Goal: Task Accomplishment & Management: Complete application form

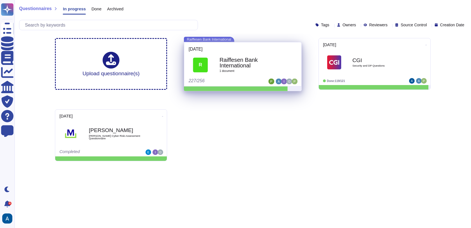
click at [291, 72] on span "R Raiffesen Bank International 1 document" at bounding box center [243, 65] width 108 height 24
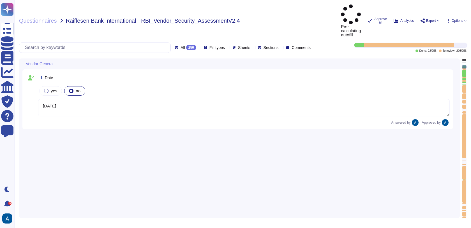
type textarea "[DATE]"
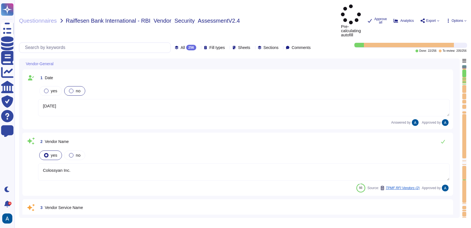
type textarea "Colossyan Inc."
type textarea "Colossyan is a web based video generation tool with AI human presenters. For th…"
click at [49, 18] on span "Questionnaires" at bounding box center [38, 21] width 38 height 6
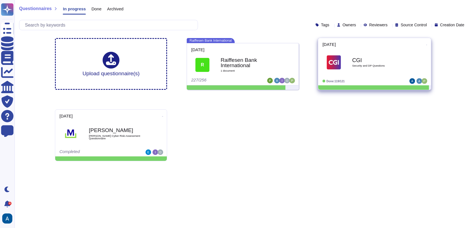
click at [334, 58] on img at bounding box center [334, 62] width 14 height 14
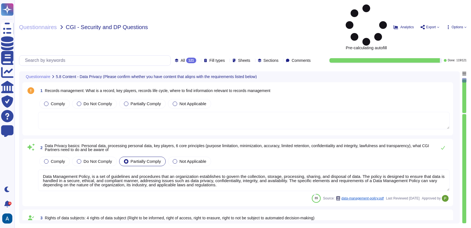
type textarea "Data Management Policy, is a set of guidelines and procedures that an organizat…"
type textarea "Read more abut how we use personal data in regards to third parties in our priv…"
type textarea "A thorough forensic report will be created about the events and decisions leadi…"
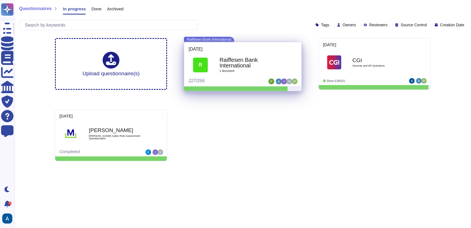
click at [219, 50] on div "2025-09-09" at bounding box center [243, 49] width 108 height 4
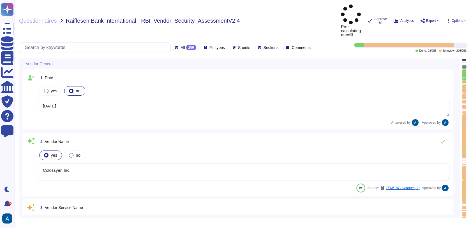
type textarea "[DATE]"
type textarea "Colossyan Inc."
type textarea "Colossyan is a web based video generation tool with AI human presenters. For th…"
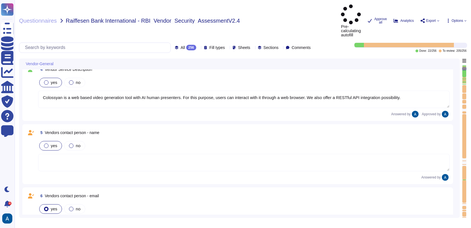
type textarea "The Security Team is the initial contact point with the VP of Engineering coord…"
type textarea "447903319015"
type textarea "Colossyan, Inc [STREET_ADDRESS][US_STATE]"
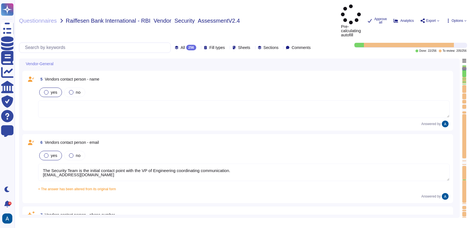
type textarea "Colossyan has a SOC2 Type II report available for customers or prospects after …"
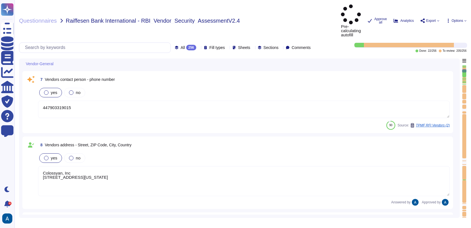
type textarea "At Colossyan Inc., we adhere to several software development best practice guid…"
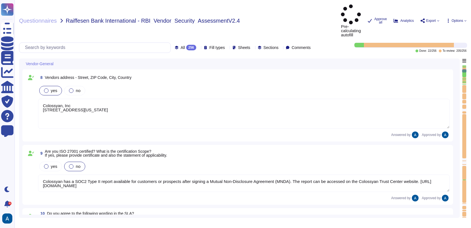
click at [463, 84] on div at bounding box center [464, 84] width 4 height 1
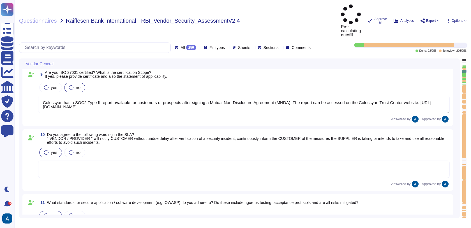
type textarea "Our incident reporting process is structured to ensure prompt communication and…"
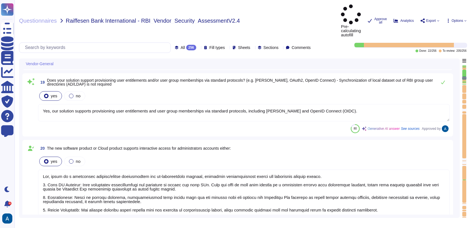
type textarea "Yes. We support both email+password authentication, as well as SSO, with Azure …"
type textarea "Yes, our solution supports federated authentication via standard protocols, inc…"
type textarea "Yes, our solution supports provisioning user entitlements and user group member…"
type textarea "Yes, there is a documented account/access provisioning and de-provisioning proc…"
type textarea "We have our own alerting system in place, which alerts us if it detects anythin…"
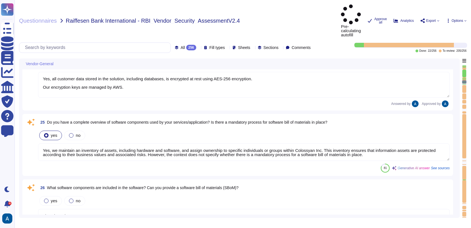
type textarea "Yes, all customer data stored in the solution, including databases, is encrypte…"
type textarea "Yes, we maintain an inventory of assets, including hardware and software, and a…"
type textarea "Linux based servers"
type textarea "Yes, our service utilizes Artificial Intelligence functionality, specifically t…"
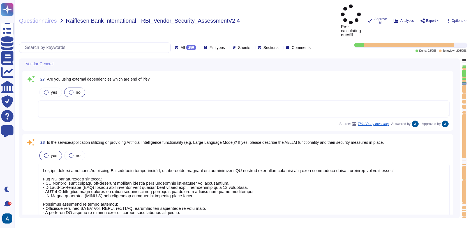
type textarea "Colossyan Inc."
type textarea "We carry out an annual independent penetration test already, and the findings a…"
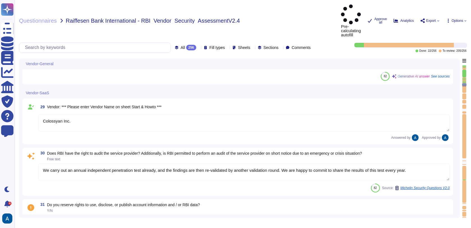
type textarea "Please see our Terms and Services: https://www.colossyan.com/terms"
type textarea "We do not run our own data center. We primarily host our SaaS solution on AWS, …"
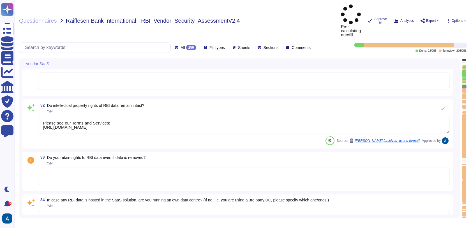
type textarea "Our service achieves the segregation of data through a multi-tenant architectur…"
type textarea "From a security perspective, there are significant differences between producti…"
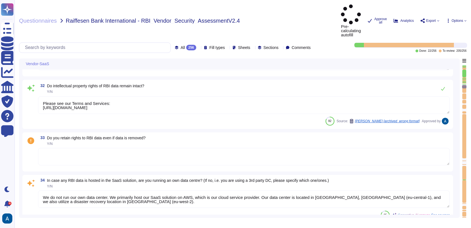
scroll to position [2142, 0]
click at [299, 148] on textarea at bounding box center [243, 156] width 411 height 17
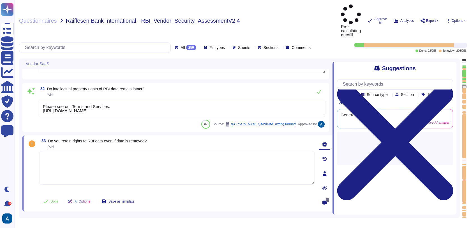
type textarea "From a security perspective, there are significant differences between producti…"
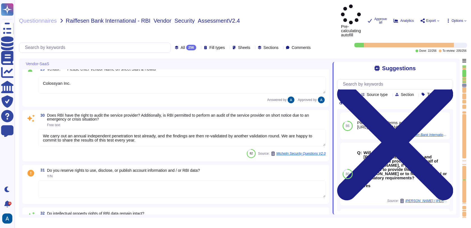
scroll to position [0, 0]
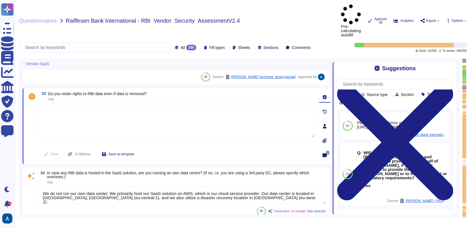
type textarea "Our service achieves the segregation of data through a multi-tenant architectur…"
type textarea "From a security perspective, there are significant differences between producti…"
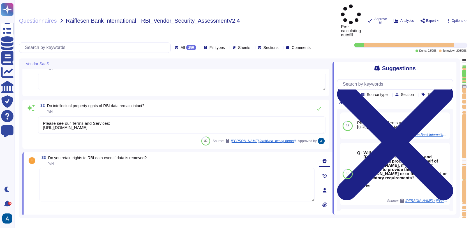
scroll to position [2125, 0]
drag, startPoint x: 135, startPoint y: 112, endPoint x: 31, endPoint y: 86, distance: 106.8
click at [31, 103] on div "32 Do intellectual property rights of RBI data remain intact? Y/N Please see ou…" at bounding box center [176, 124] width 300 height 43
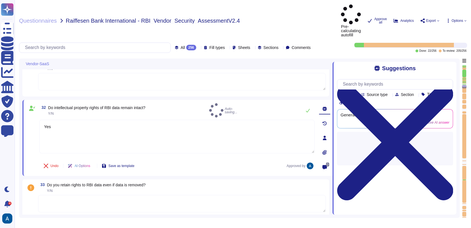
type textarea "Yes"
drag, startPoint x: 114, startPoint y: 176, endPoint x: 105, endPoint y: 176, distance: 9.0
click at [105, 195] on textarea at bounding box center [182, 203] width 288 height 17
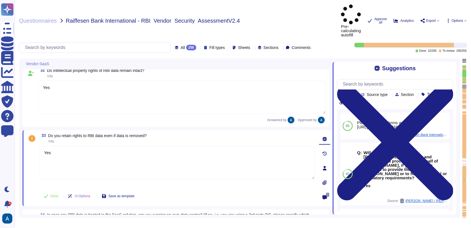
scroll to position [2161, 0]
drag, startPoint x: 65, startPoint y: 132, endPoint x: 33, endPoint y: 131, distance: 32.5
click at [33, 133] on div "33 Do you retain rights to RBI data even if data is removed? Y/N Yes Done AI Op…" at bounding box center [171, 168] width 288 height 70
type textarea "No"
click at [52, 194] on span "Done" at bounding box center [54, 195] width 8 height 3
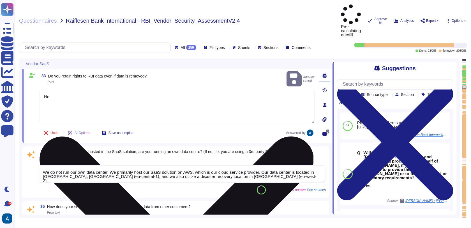
scroll to position [2224, 0]
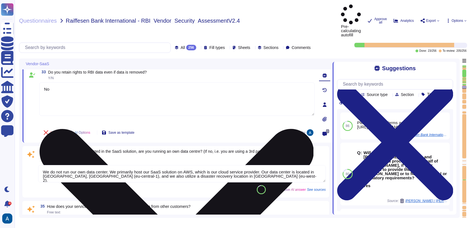
click at [92, 165] on textarea "We do not run our own data center. We primarily host our SaaS solution on AWS, …" at bounding box center [182, 173] width 288 height 17
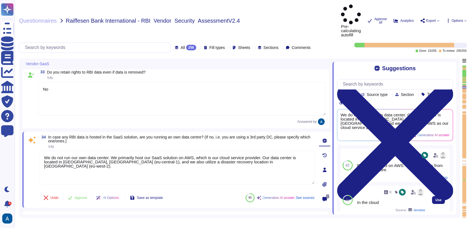
scroll to position [0, 0]
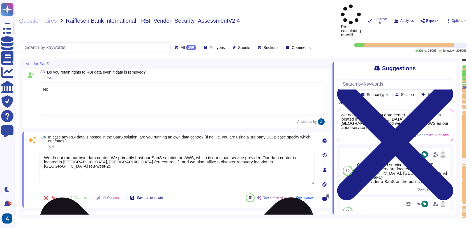
click at [277, 152] on textarea "We do not run our own data center. We primarily host our SaaS solution on AWS, …" at bounding box center [176, 168] width 275 height 34
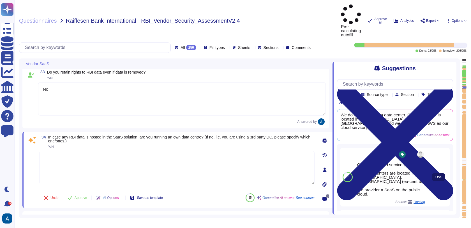
click at [432, 174] on button "Use" at bounding box center [438, 178] width 13 height 8
type textarea "Colossyan cloud service provider is AWS. Our data centers are located in Frankf…"
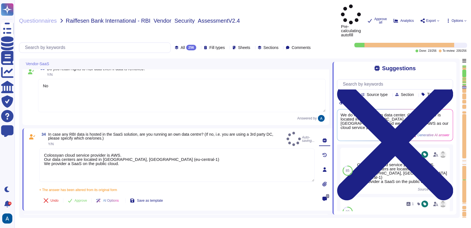
type textarea "From a security perspective, there are significant differences between producti…"
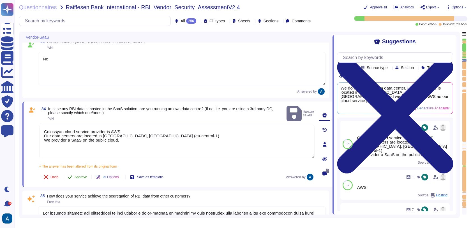
click at [82, 176] on button "Approve" at bounding box center [77, 177] width 28 height 11
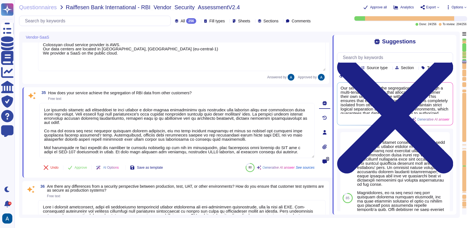
type textarea "Yes, our service supports encryption of data-at-rest. We utilize AES-256 encryp…"
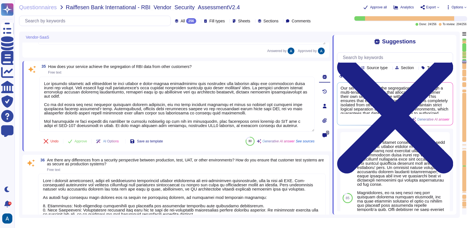
scroll to position [2334, 0]
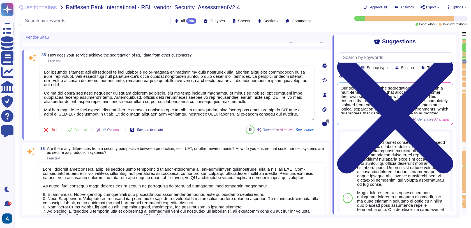
type textarea "Yes, our service supports encryption of data-in-transit. The data is encrypted …"
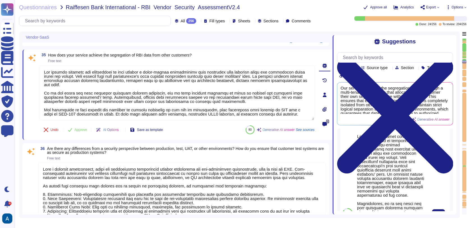
scroll to position [0, 0]
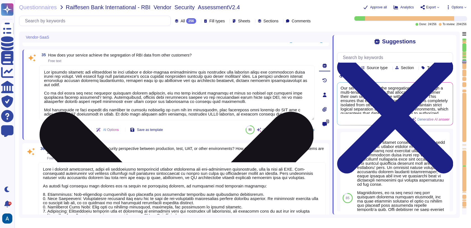
click at [262, 106] on textarea at bounding box center [176, 92] width 275 height 55
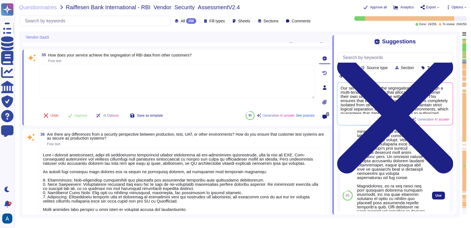
scroll to position [26, 0]
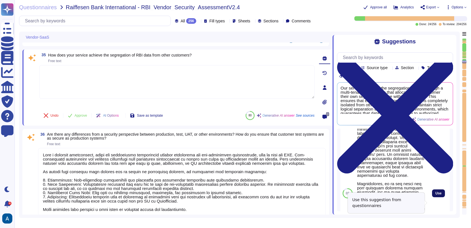
click at [437, 195] on span "Use" at bounding box center [438, 193] width 6 height 3
type textarea "Lor ipsumdol sitamet consectet adipisc eli sedd ei temporinc utlabor etdolor m …"
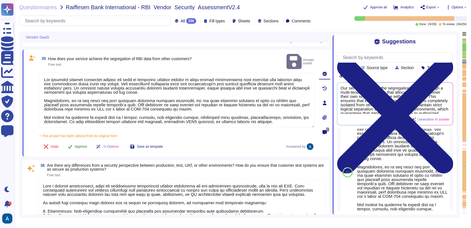
click at [82, 145] on span "Approve" at bounding box center [81, 146] width 13 height 3
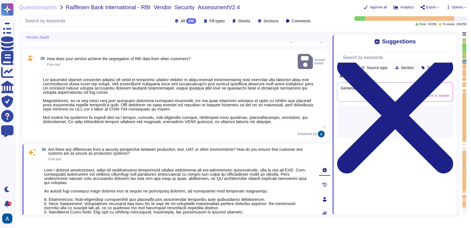
type textarea "Yes, our service supports encryption of data-in-transit. The data is encrypted …"
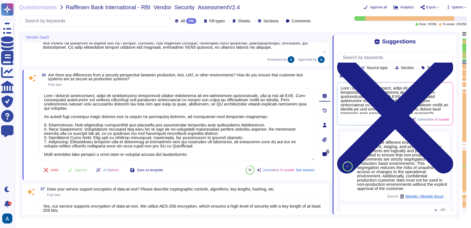
type textarea "We conduct vulnerability scans on public-facing systems in the production envir…"
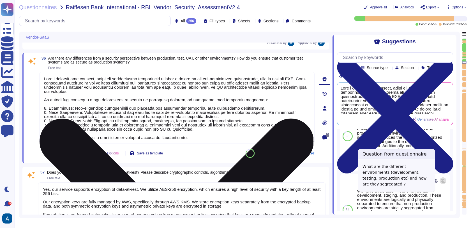
scroll to position [20, 0]
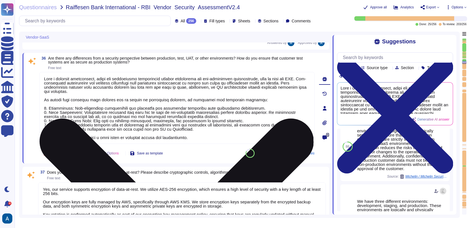
click at [218, 86] on textarea at bounding box center [176, 108] width 275 height 72
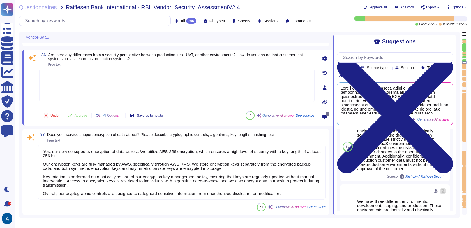
type textarea "Colossyan employs a comprehensive vulnerability management process that include…"
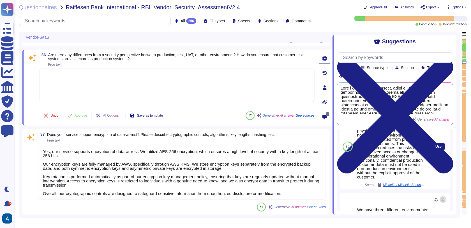
scroll to position [30, 0]
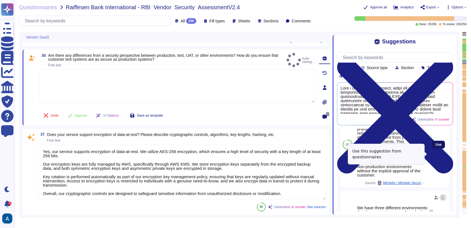
click at [435, 147] on span "Use" at bounding box center [438, 144] width 6 height 3
type textarea "We have three different environments: development, staging, and production. The…"
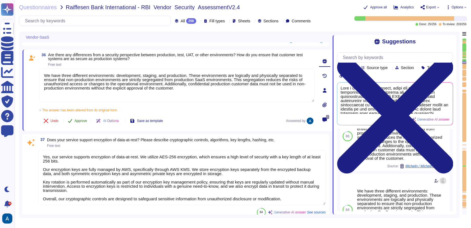
click at [87, 122] on span "Approve" at bounding box center [81, 120] width 13 height 3
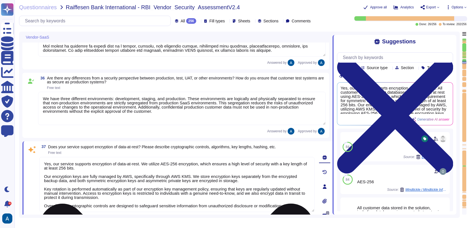
scroll to position [2392, 0]
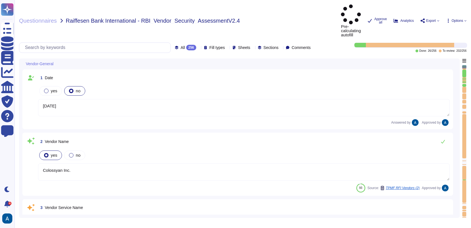
type textarea "[DATE]"
type textarea "Colossyan Inc."
type textarea "Colossyan is a web based video generation tool with AI human presenters. For th…"
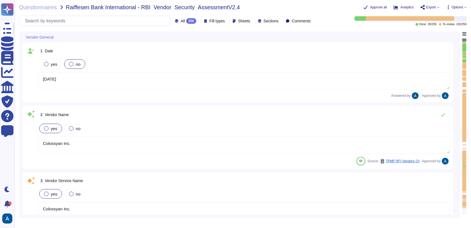
click at [462, 61] on div at bounding box center [464, 60] width 4 height 3
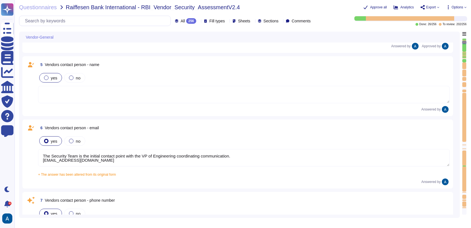
type textarea "The Security Team is the initial contact point with the VP of Engineering coord…"
type textarea "447903319015"
type textarea "Colossyan, Inc [STREET_ADDRESS][US_STATE]"
type textarea "Colossyan has a SOC2 Type II report available for customers or prospects after …"
type textarea "At Colossyan Inc., we adhere to several software development best practice guid…"
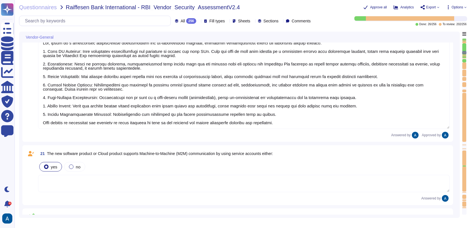
type textarea "Yes, our solution supports provisioning user entitlements and user group member…"
type textarea "Yes, there is a documented account/access provisioning and de-provisioning proc…"
type textarea "We have our own alerting system in place, which alerts us if it detects anythin…"
type textarea "Yes, all customer data stored in the solution, including databases, is encrypte…"
type textarea "Yes, we maintain an inventory of assets, including hardware and software, and a…"
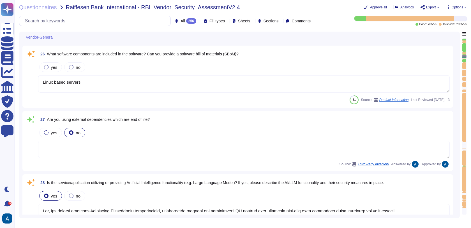
type textarea "Linux based servers"
type textarea "Yes, our service utilizes Artificial Intelligence functionality, specifically t…"
type textarea "Colossyan Inc."
type textarea "We carry out an annual independent penetration test already, and the findings a…"
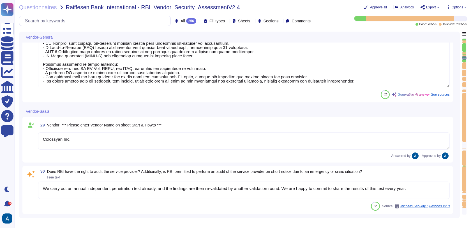
type textarea "Yes"
type textarea "No"
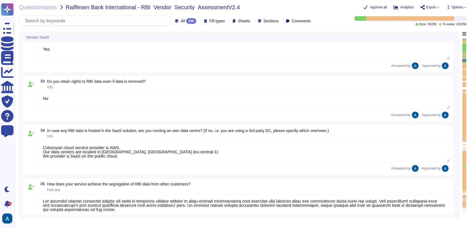
type textarea "Colossyan cloud service provider is AWS. Our data centers are located in Frankf…"
type textarea "Lor ipsumdol sitamet consectet adipisc eli sedd ei temporinc utlabor etdolor m …"
type textarea "We have three different environments: development, staging, and production. The…"
type textarea "Yes, our service supports encryption of data-at-rest. We utilize AES-256 encryp…"
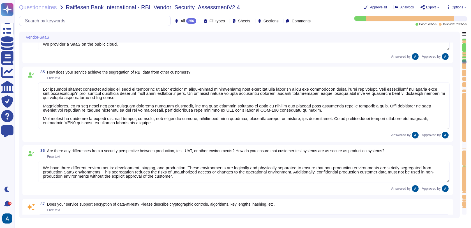
type textarea "Yes, our service supports encryption of data-in-transit. The data is encrypted …"
type textarea "We conduct vulnerability scans on public-facing systems in the production envir…"
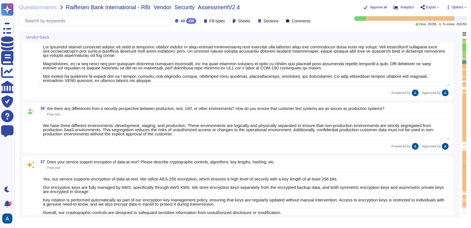
type textarea "Colossyan employs a comprehensive vulnerability management process that include…"
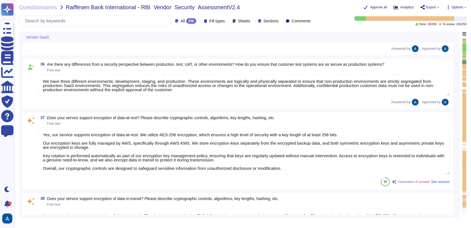
click at [321, 155] on textarea "Yes, our service supports encryption of data-at-rest. We utilize AES-256 encryp…" at bounding box center [243, 151] width 411 height 47
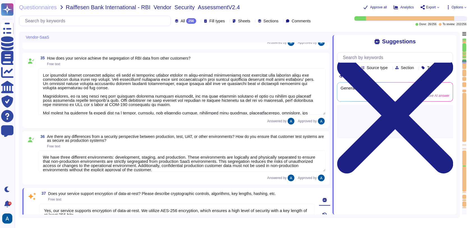
type textarea "Yes"
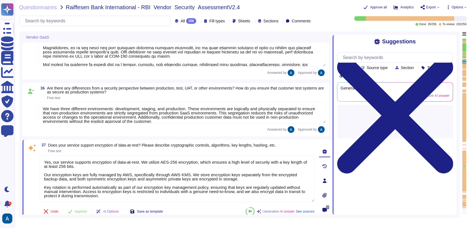
type textarea "Colossyan employs a comprehensive vulnerability management process that include…"
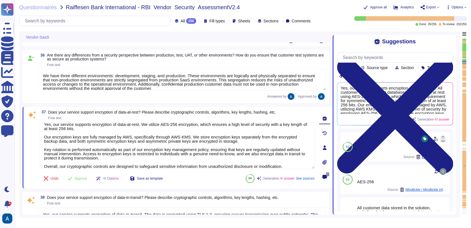
scroll to position [8, 0]
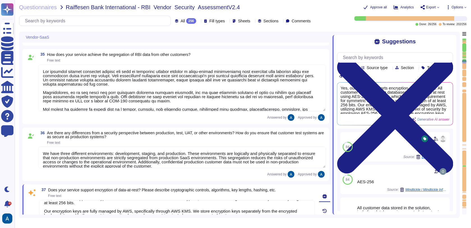
type textarea "Yes"
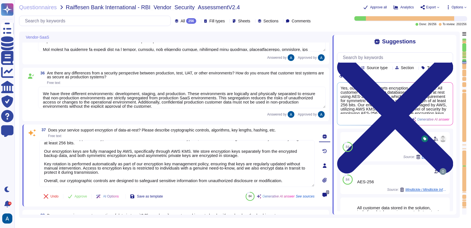
type textarea "Colossyan employs a comprehensive vulnerability management process that include…"
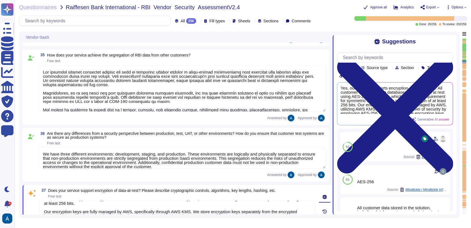
type textarea "Yes"
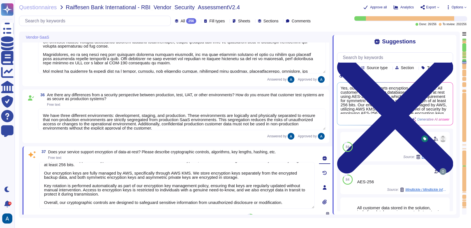
type textarea "Colossyan employs a comprehensive vulnerability management process that include…"
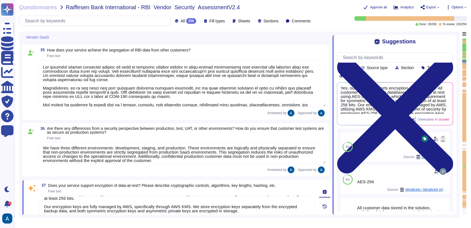
scroll to position [2287, 0]
type textarea "Yes"
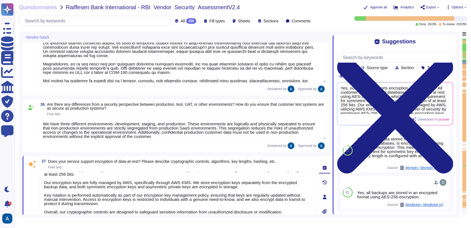
scroll to position [2328, 0]
type textarea "Colossyan employs a comprehensive vulnerability management process that include…"
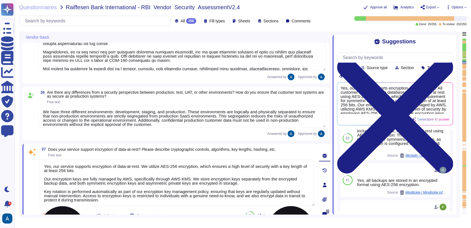
scroll to position [79, 0]
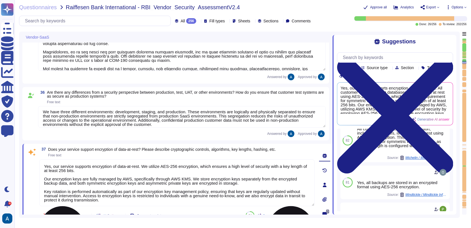
click at [269, 189] on textarea "Yes, our service supports encryption of data-at-rest. We utilize AES-256 encryp…" at bounding box center [176, 183] width 275 height 47
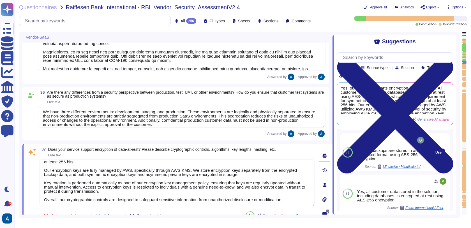
scroll to position [115, 0]
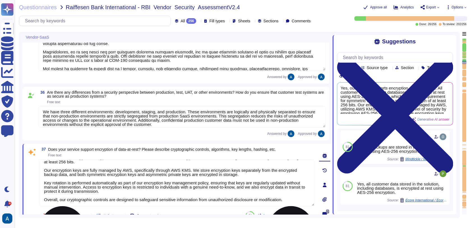
click at [288, 187] on textarea "Yes, our service supports encryption of data-at-rest. We utilize AES-256 encryp…" at bounding box center [176, 183] width 275 height 47
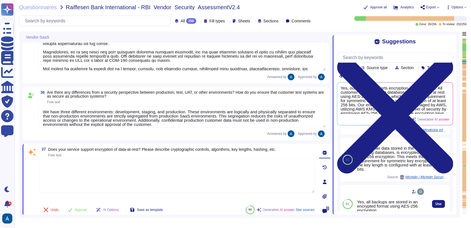
scroll to position [56, 0]
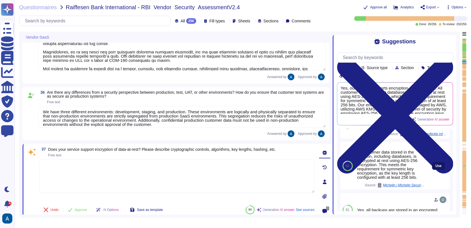
click at [435, 168] on span "Use" at bounding box center [438, 166] width 6 height 3
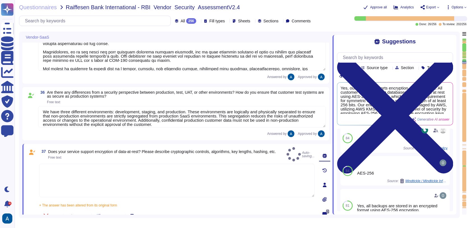
type textarea "All customer data stored in the solution, including databases, is encrypted at …"
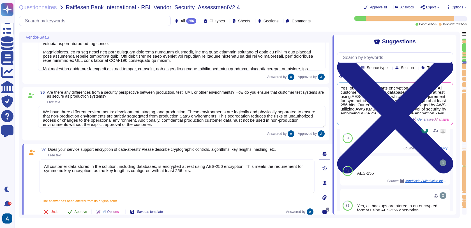
click at [87, 211] on span "Approve" at bounding box center [81, 212] width 13 height 3
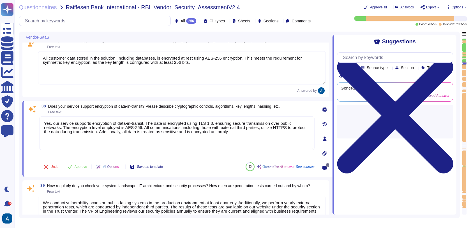
type textarea "Colossyan employs a comprehensive vulnerability management process that include…"
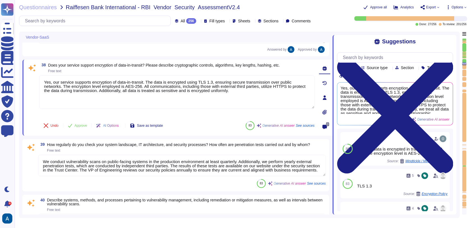
scroll to position [2478, 0]
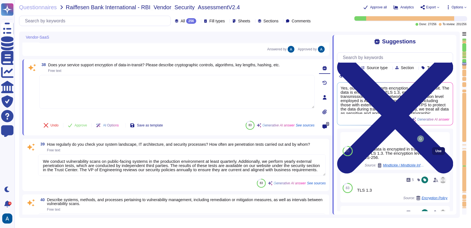
click at [434, 154] on button "Use" at bounding box center [438, 151] width 13 height 8
type textarea "Yes, the data is encrypted in transit using TLS 1.3. The encryption level is AE…"
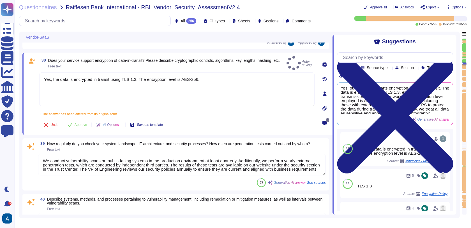
type textarea "Colossyan employs a comprehensive vulnerability management process that include…"
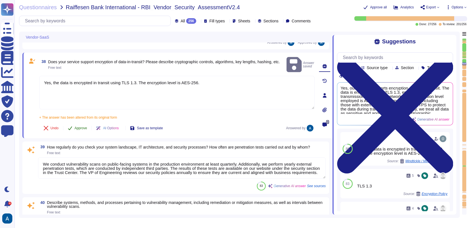
click at [86, 127] on span "Approve" at bounding box center [81, 128] width 13 height 3
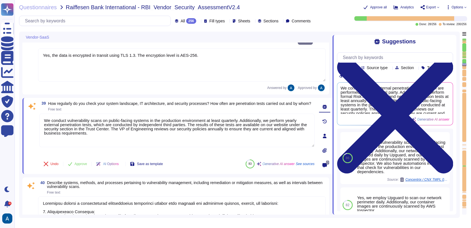
type textarea "In our production environment, we employ several application security measures,…"
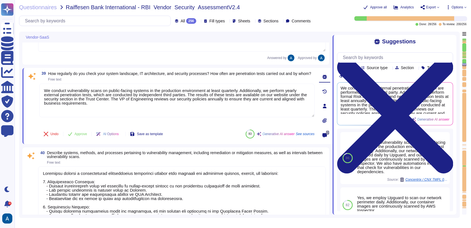
scroll to position [2544, 0]
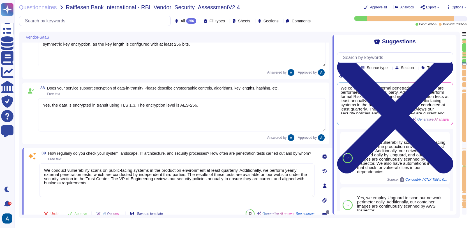
type textarea "Lor ipsumdol sitamet consectet adipisc eli sedd ei temporinc utlabor etdolor m …"
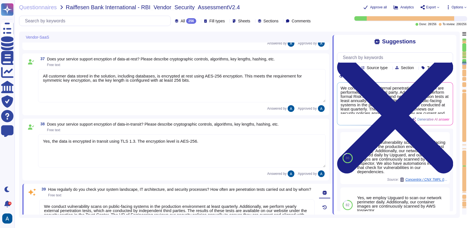
scroll to position [2419, 0]
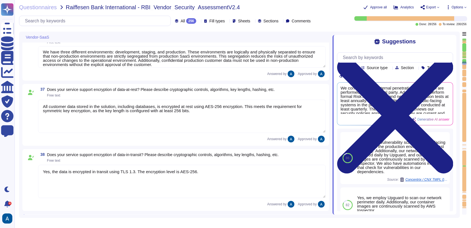
type textarea "Colossyan cloud service provider is AWS. Our data centers are located in Frankf…"
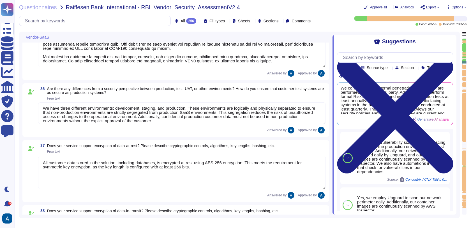
type textarea "No"
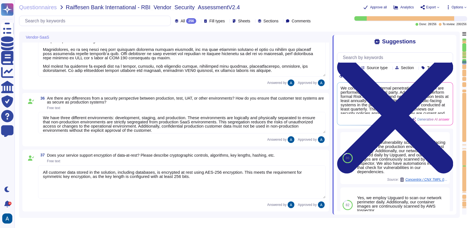
scroll to position [4, 0]
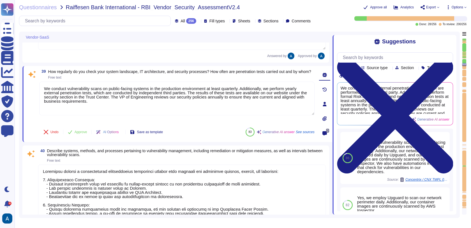
type textarea "In our production environment, we employ several application security measures,…"
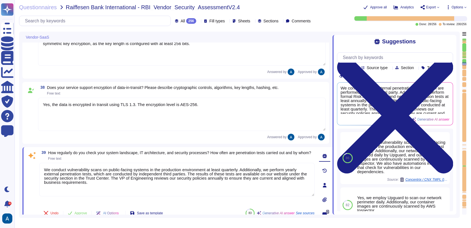
type textarea "Lor ipsumdol sitamet consectet adipisc eli sedd ei temporinc utlabor etdolor m …"
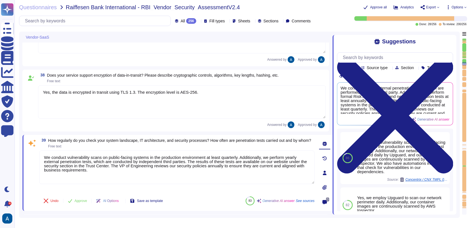
scroll to position [2473, 0]
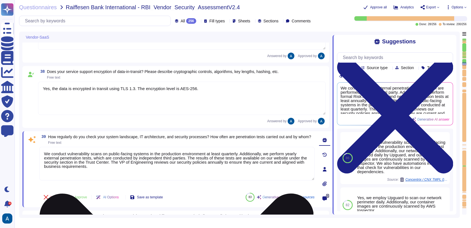
click at [221, 169] on textarea "We conduct vulnerability scans on public-facing systems in the production envir…" at bounding box center [176, 164] width 275 height 34
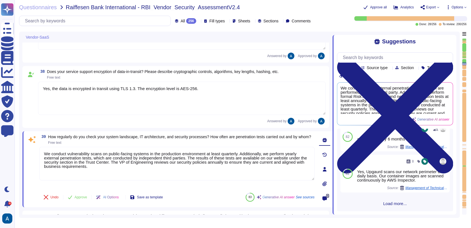
scroll to position [0, 0]
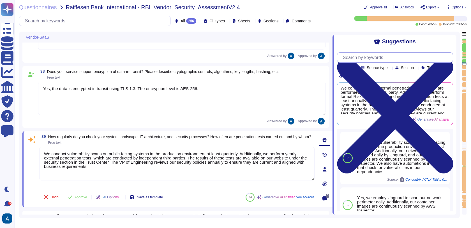
click at [390, 60] on input "text" at bounding box center [396, 58] width 113 height 10
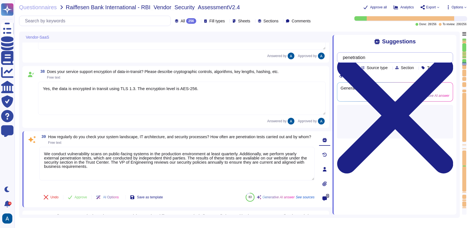
type input "penetration"
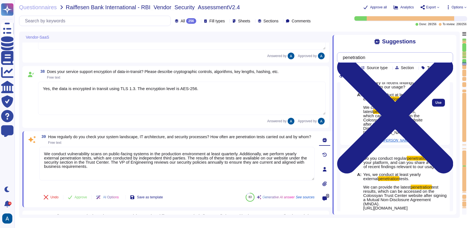
scroll to position [35, 0]
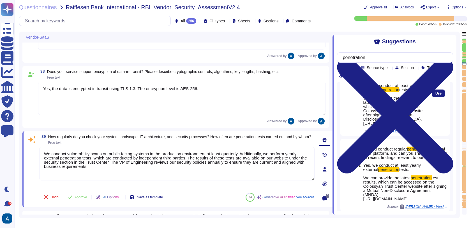
drag, startPoint x: 420, startPoint y: 133, endPoint x: 396, endPoint y: 121, distance: 25.9
click at [396, 121] on span "test results, which can be accessed on the Colossyan Trust Center website after…" at bounding box center [392, 113] width 59 height 26
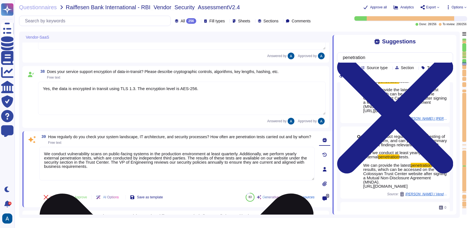
drag, startPoint x: 191, startPoint y: 161, endPoint x: 94, endPoint y: 160, distance: 97.0
click at [94, 160] on textarea "We conduct vulnerability scans on public-facing systems in the production envir…" at bounding box center [176, 164] width 275 height 34
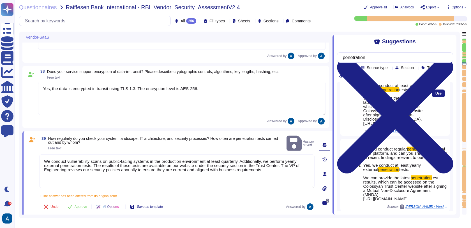
drag, startPoint x: 363, startPoint y: 102, endPoint x: 421, endPoint y: 135, distance: 66.6
click at [421, 135] on div "Q: Do you conduct regular penetration testing of your platform, and can you sha…" at bounding box center [391, 93] width 72 height 85
copy span "We can provide the latest penetration test results, which can be accessed on th…"
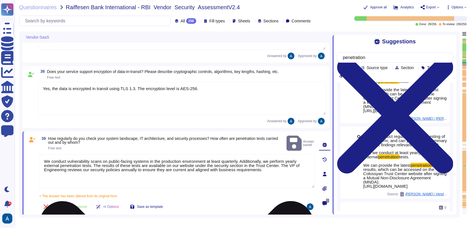
drag, startPoint x: 421, startPoint y: 135, endPoint x: 298, endPoint y: 167, distance: 127.7
click at [304, 166] on div "Vendor-SaaS 35 How does your service achieve the segregation of RBI data from o…" at bounding box center [239, 125] width 441 height 187
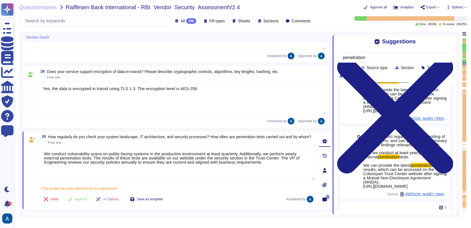
drag, startPoint x: 94, startPoint y: 162, endPoint x: 313, endPoint y: 189, distance: 220.4
click at [313, 189] on div "We conduct vulnerability scans on public-facing systems in the production envir…" at bounding box center [176, 168] width 275 height 43
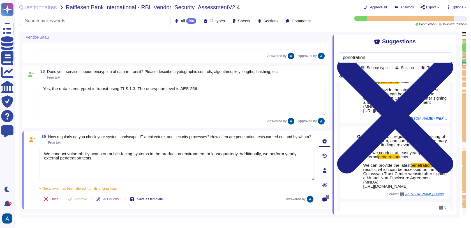
paste textarea "We can provide the latest penetration test results, which can be accessed on th…"
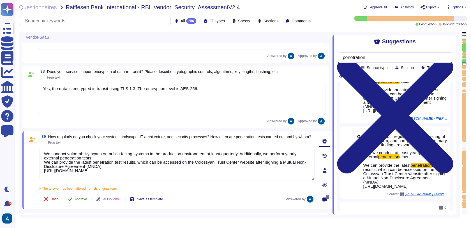
type textarea "We conduct vulnerability scans on public-facing systems in the production envir…"
click at [82, 200] on button "Approve" at bounding box center [77, 199] width 28 height 11
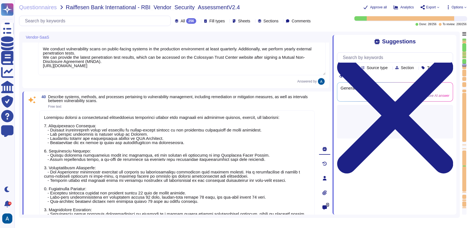
type textarea "In our production environment, we employ several application security measures,…"
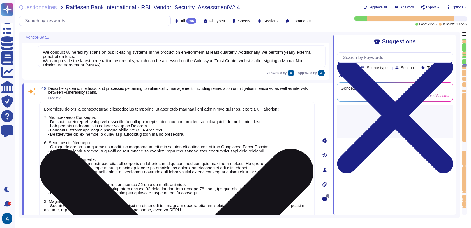
type textarea "We conduct vulnerability scans on public-facing systems in the production envir…"
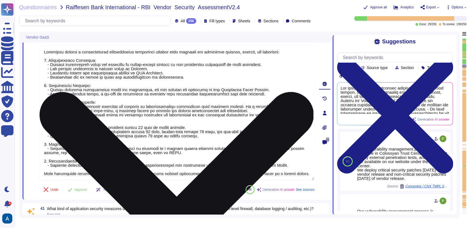
scroll to position [2641, 0]
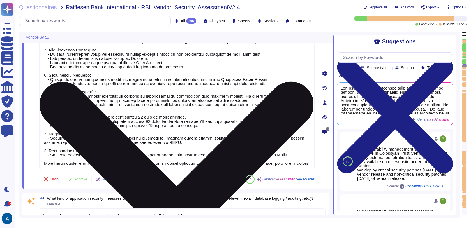
type textarea "RBI information is protected through multiple levels of segregation at both the…"
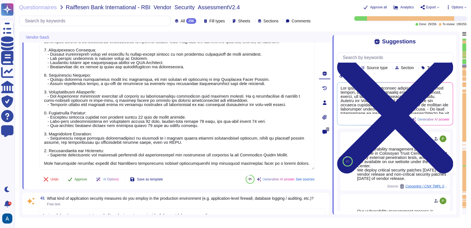
click at [77, 181] on span "Approve" at bounding box center [81, 179] width 13 height 3
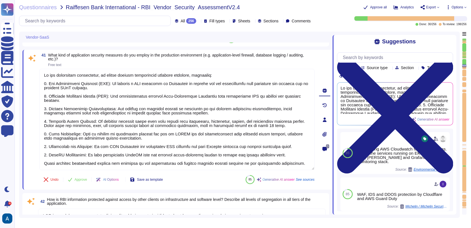
scroll to position [2780, 0]
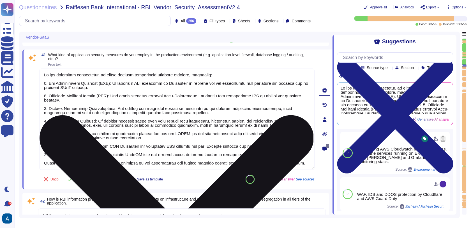
click at [144, 131] on textarea at bounding box center [176, 119] width 275 height 101
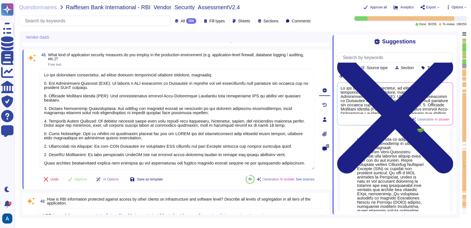
scroll to position [128, 0]
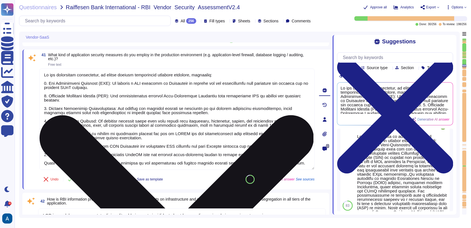
click at [283, 142] on textarea at bounding box center [176, 119] width 275 height 101
type textarea "Yes"
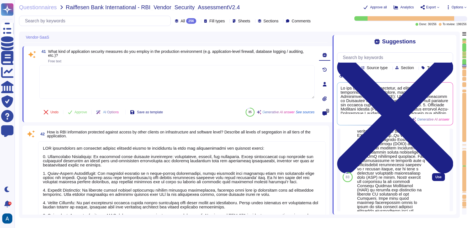
scroll to position [187, 0]
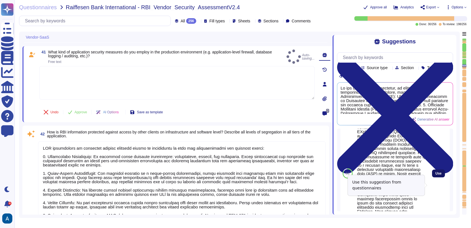
click at [435, 175] on span "Use" at bounding box center [438, 173] width 6 height 3
type textarea "Our infrastructure is protected through a combination of several security measu…"
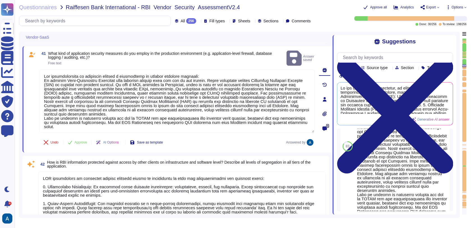
type textarea "Yes"
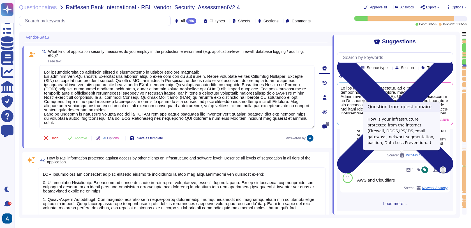
scroll to position [270, 0]
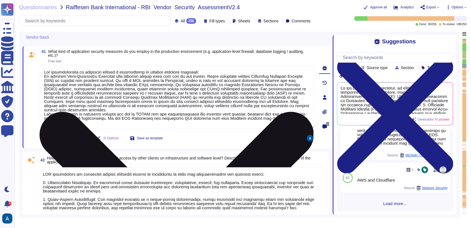
click at [212, 103] on textarea at bounding box center [176, 97] width 275 height 64
click at [117, 79] on textarea at bounding box center [176, 97] width 275 height 64
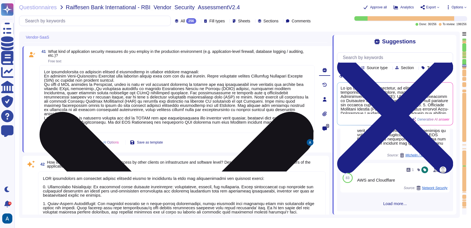
click at [208, 80] on textarea at bounding box center [176, 99] width 275 height 68
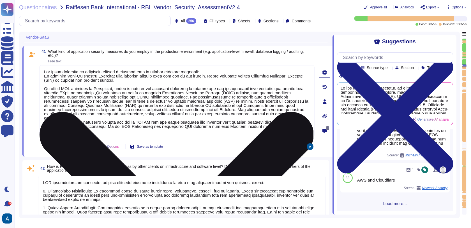
click at [256, 101] on textarea at bounding box center [176, 101] width 275 height 72
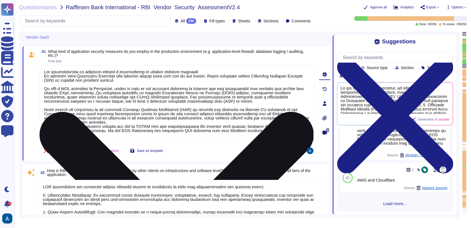
click at [44, 127] on textarea at bounding box center [176, 103] width 275 height 76
type textarea "Our infrastructure is protected through a combination of several security measu…"
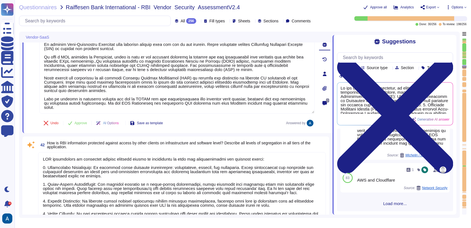
type textarea "Yes"
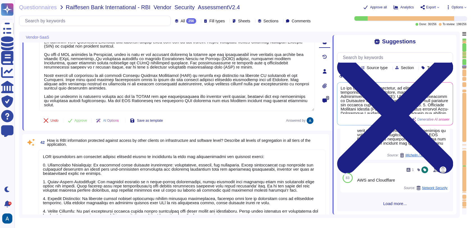
scroll to position [2815, 0]
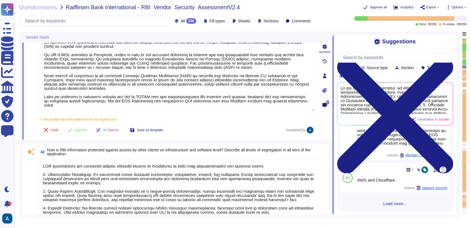
type textarea "Our infrastructure is protected through a combination of several security measu…"
type textarea "Yes"
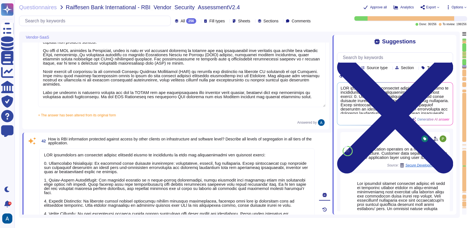
scroll to position [0, 0]
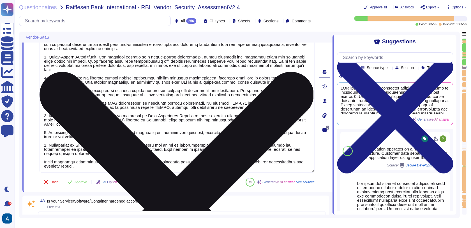
type textarea "For our service, we provide dedicated customer support for enterprise customers…"
type textarea "The recovery of the service is organized through established processes that ens…"
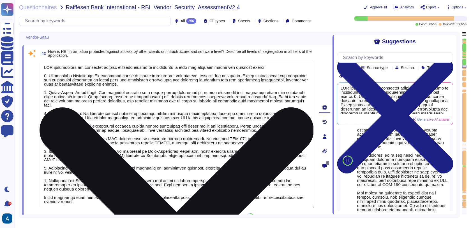
scroll to position [68, 0]
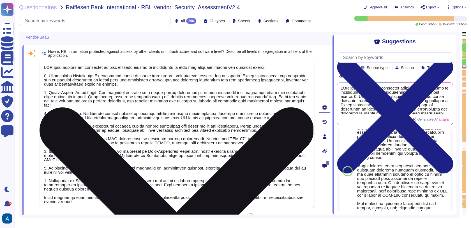
click at [228, 153] on textarea at bounding box center [176, 135] width 275 height 148
click at [212, 134] on textarea at bounding box center [176, 135] width 275 height 148
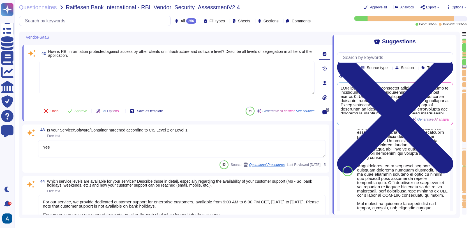
type textarea "Data is securely deleted prior to disposal or re-use using approved technology …"
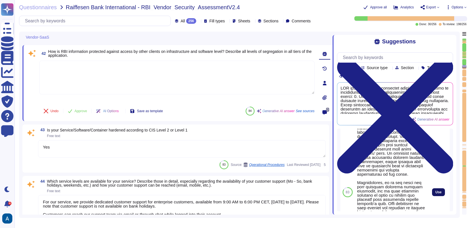
scroll to position [87, 0]
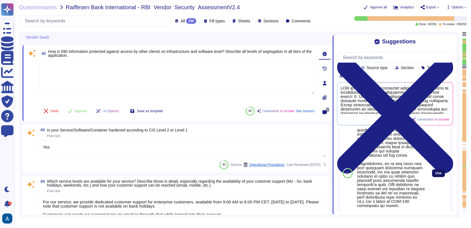
click at [439, 177] on button "Use" at bounding box center [438, 174] width 13 height 8
type textarea "Lor ipsumdol sitamet consectet adipisc eli sedd ei temporinc utlabor etdolor m …"
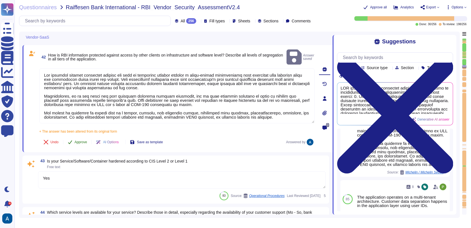
click at [79, 140] on button "Approve" at bounding box center [77, 142] width 28 height 11
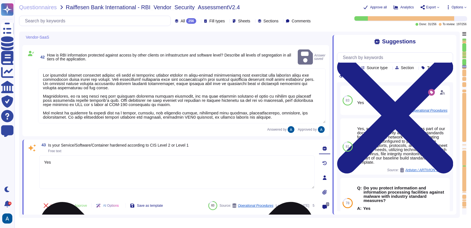
click at [115, 168] on textarea "Yes" at bounding box center [176, 173] width 275 height 34
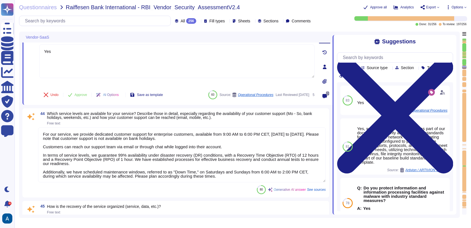
scroll to position [3004, 0]
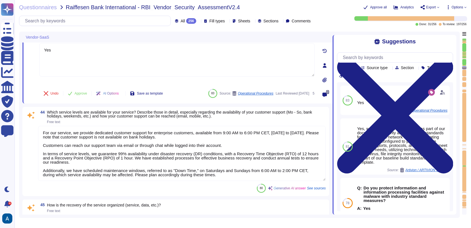
click at [221, 140] on textarea "For our service, we provide dedicated customer support for enterprise customers…" at bounding box center [182, 153] width 288 height 55
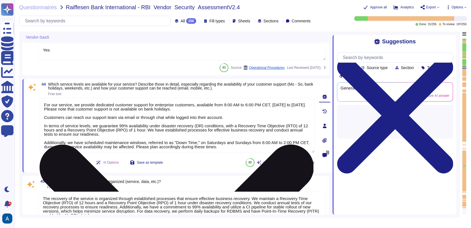
type textarea "Our encryption keys are securely stored using AWS KMS, and we employ AES-256 en…"
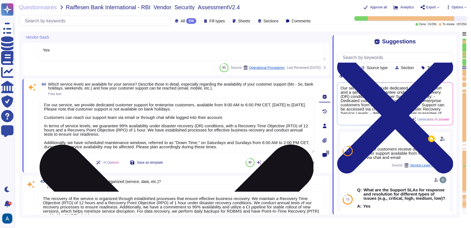
drag, startPoint x: 277, startPoint y: 108, endPoint x: 252, endPoint y: 106, distance: 25.3
click at [252, 106] on textarea "For our service, we provide dedicated customer support for enterprise customers…" at bounding box center [176, 125] width 275 height 55
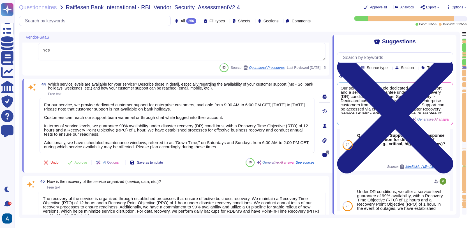
scroll to position [0, 0]
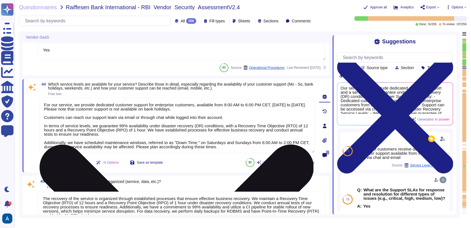
drag, startPoint x: 219, startPoint y: 108, endPoint x: 231, endPoint y: 109, distance: 11.6
click at [231, 109] on textarea "For our service, we provide dedicated customer support for enterprise customers…" at bounding box center [176, 125] width 275 height 55
click at [277, 133] on textarea "For our service, we provide dedicated customer support for enterprise customers…" at bounding box center [176, 125] width 275 height 55
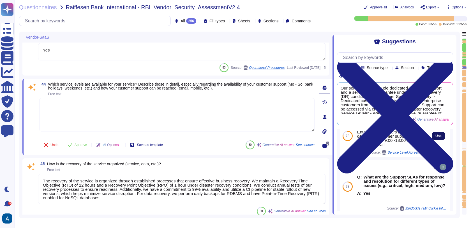
scroll to position [19, 0]
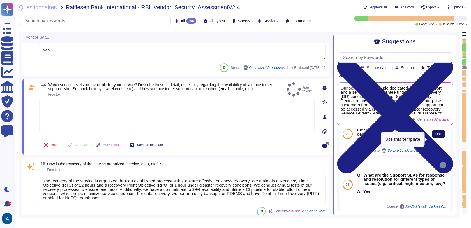
click at [436, 136] on span "Use" at bounding box center [438, 134] width 6 height 3
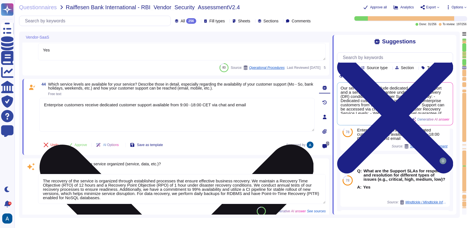
drag, startPoint x: 216, startPoint y: 113, endPoint x: 184, endPoint y: 112, distance: 31.7
click at [184, 112] on textarea "Enterprise customers receive dedicated customer support available from 9:00 -18…" at bounding box center [176, 115] width 275 height 34
drag, startPoint x: 183, startPoint y: 109, endPoint x: 216, endPoint y: 110, distance: 32.2
click at [216, 110] on textarea "Enterprise customers receive dedicated customer support available from 9:00 -18…" at bounding box center [176, 115] width 275 height 34
paste textarea "from 1 AM until 2 PM PST/PDT (01:00-14:00 PST/PDT)"
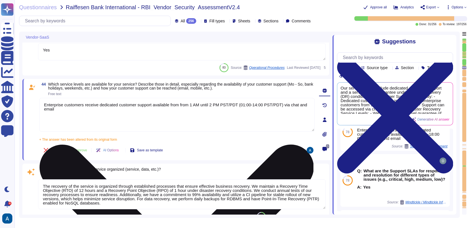
click at [187, 109] on textarea "Enterprise customers receive dedicated customer support available from from 1 A…" at bounding box center [176, 115] width 275 height 34
click at [138, 111] on textarea "Enterprise customers receive dedicated customer support available from 1 AM unt…" at bounding box center [176, 115] width 275 height 34
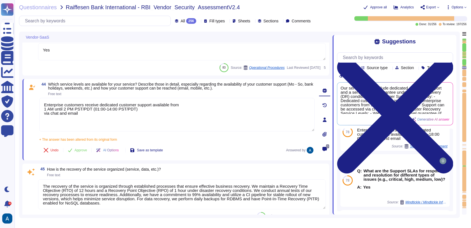
paste textarea "08:00 and 21:00 (GMT+1)"
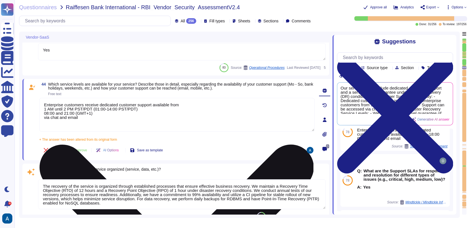
click at [107, 122] on textarea "Enterprise customers receive dedicated customer support available from 1 AM unt…" at bounding box center [176, 115] width 275 height 34
click at [184, 116] on textarea "Enterprise customers receive dedicated customer support available from 1 AM unt…" at bounding box center [176, 115] width 275 height 34
click at [169, 120] on textarea "Enterprise customers receive dedicated customer support available from 1 AM unt…" at bounding box center [176, 115] width 275 height 34
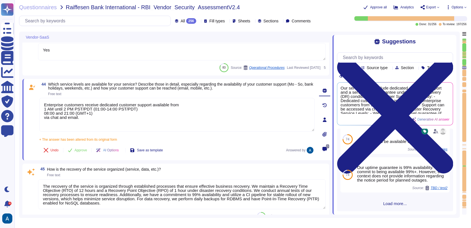
scroll to position [185, 0]
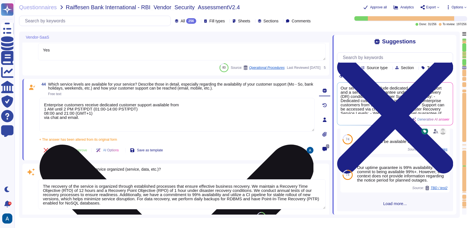
drag, startPoint x: 68, startPoint y: 107, endPoint x: 41, endPoint y: 103, distance: 27.6
click at [41, 103] on textarea "Enterprise customers receive dedicated customer support available from 1 AM unt…" at bounding box center [176, 115] width 275 height 34
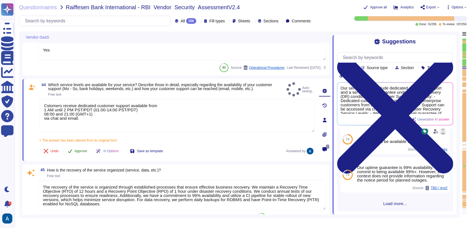
type textarea "Cstomers receive dedicated customer support available from 1 AM until 2 PM PST/…"
click at [84, 151] on div "Undo Approve AI Options Save as template" at bounding box center [103, 151] width 128 height 13
click at [83, 153] on span "Approve" at bounding box center [81, 151] width 13 height 3
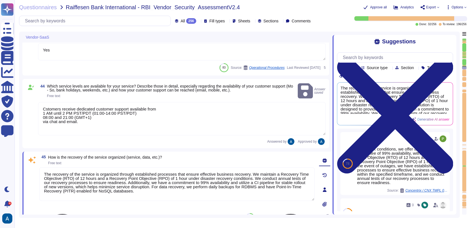
click at [100, 175] on textarea "The recovery of the service is organized through established processes that ens…" at bounding box center [176, 185] width 275 height 34
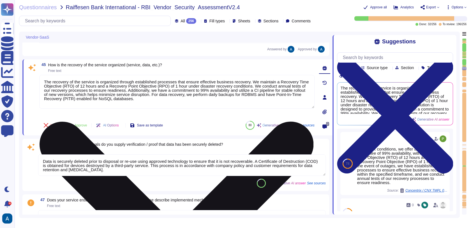
type textarea "Encryption is managed by AWS with an encryption level of AES-256. Access to the…"
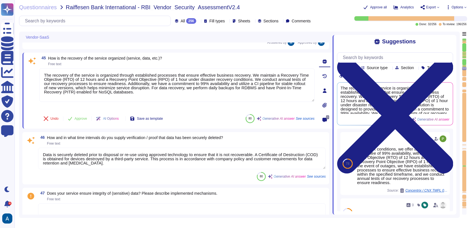
click at [263, 150] on textarea "Data is securely deleted prior to disposal or re-use using approved technology …" at bounding box center [182, 159] width 288 height 22
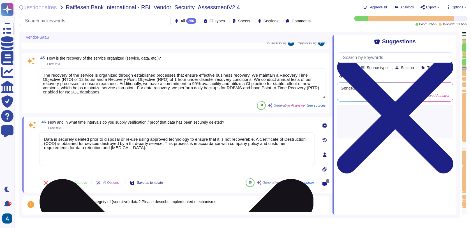
type textarea "Encryption is managed by AWS with an encryption level of AES-256. Access to the…"
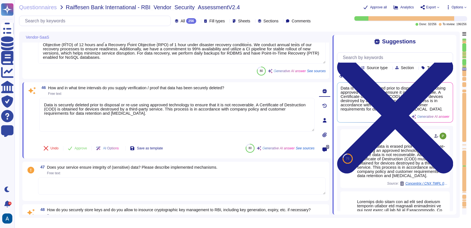
scroll to position [3137, 0]
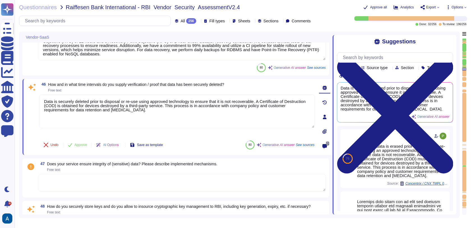
click at [232, 184] on textarea at bounding box center [182, 182] width 288 height 17
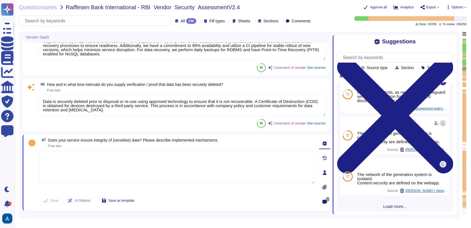
scroll to position [85, 0]
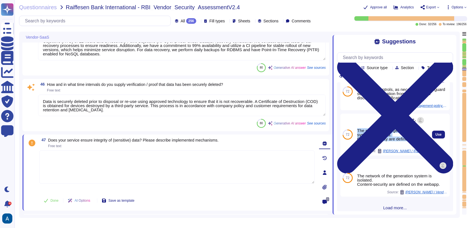
drag, startPoint x: 384, startPoint y: 149, endPoint x: 357, endPoint y: 135, distance: 30.6
click at [357, 135] on div "The network of the generation system is isolated. Content-security are defined …" at bounding box center [391, 137] width 68 height 17
copy div "The network of the generation system is isolated. Content-security are defined …"
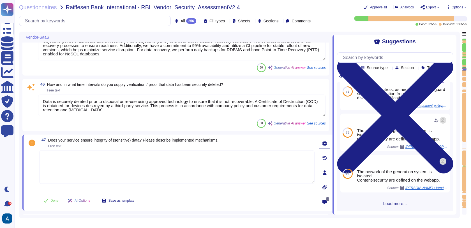
click at [202, 179] on textarea at bounding box center [176, 168] width 275 height 34
paste textarea "The network of the generation system is isolated. Content-security are defined …"
type textarea "The network of the generation system is isolated. Content-security are defined …"
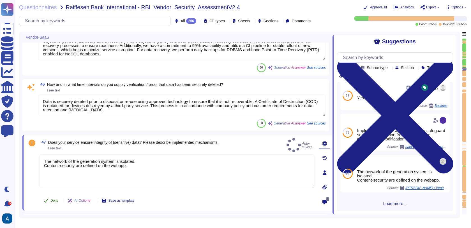
click at [55, 199] on span "Done" at bounding box center [54, 200] width 8 height 3
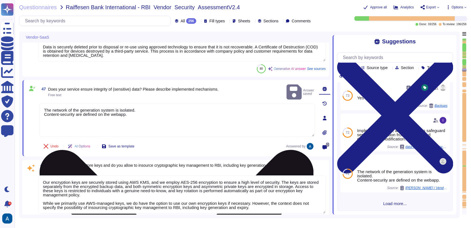
type textarea "Access to RBI data by other parties is limited and controlled. Third parties ma…"
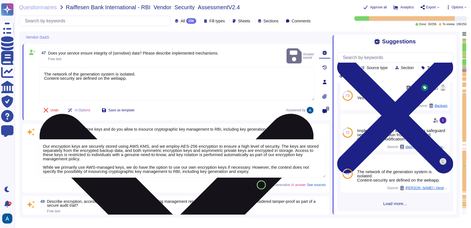
scroll to position [3232, 0]
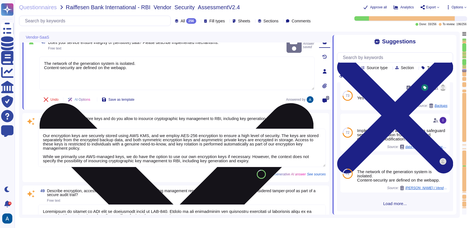
click at [116, 156] on textarea "Our encryption keys are securely stored using AWS KMS, and we employ AES-256 en…" at bounding box center [182, 148] width 288 height 38
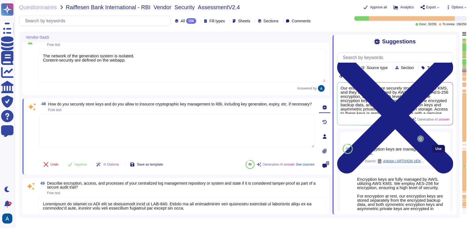
click at [435, 151] on span "Use" at bounding box center [438, 148] width 6 height 3
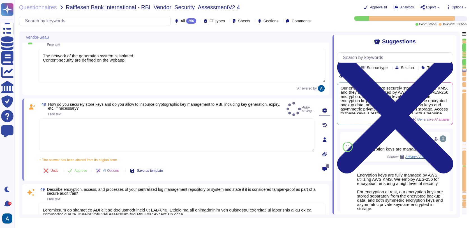
type textarea "Our encryption keys are managed by AWS."
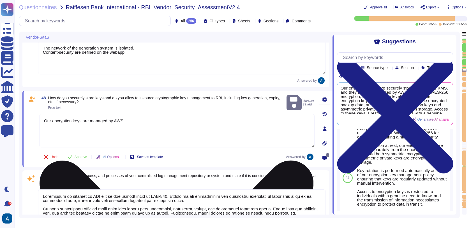
scroll to position [40, 0]
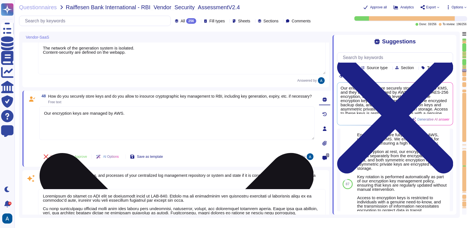
click at [233, 133] on textarea "Our encryption keys are managed by AWS." at bounding box center [176, 124] width 275 height 34
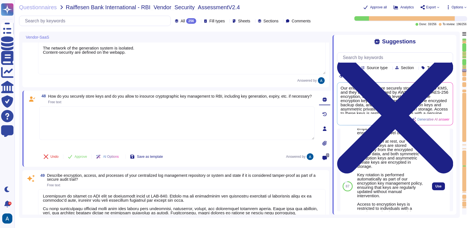
scroll to position [57, 0]
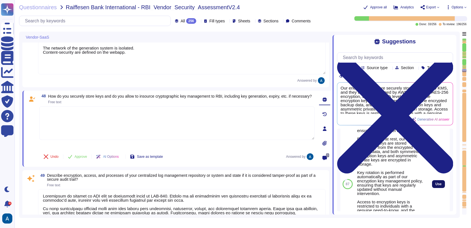
click at [435, 186] on span "Use" at bounding box center [438, 184] width 6 height 3
type textarea "Encryption keys are fully managed by AWS, utilizing AWS KMS. We employ AES-256 …"
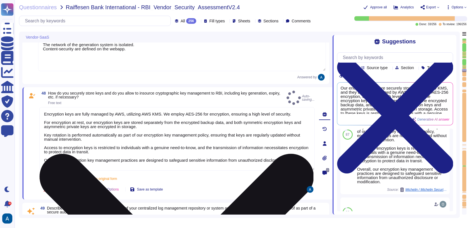
type textarea "Access to RBI data by other parties is limited and controlled. Third parties ma…"
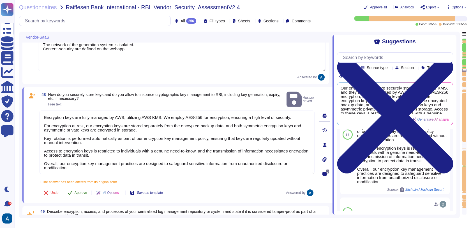
click at [81, 191] on span "Approve" at bounding box center [81, 192] width 13 height 3
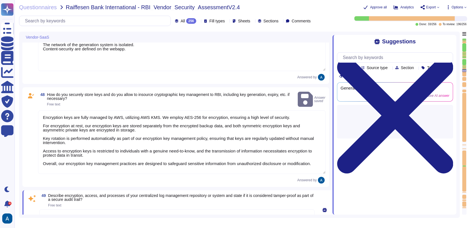
scroll to position [0, 0]
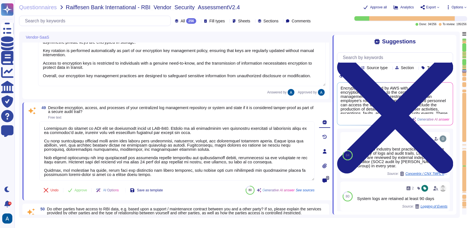
type textarea "The maximum timeframes for patching open vulnerabilities are as follows: - Crit…"
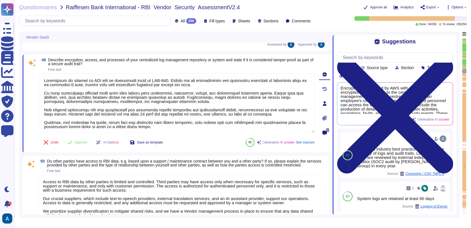
scroll to position [3370, 0]
type textarea "Sessions are configured to enforce a timeout after a specified period of inacti…"
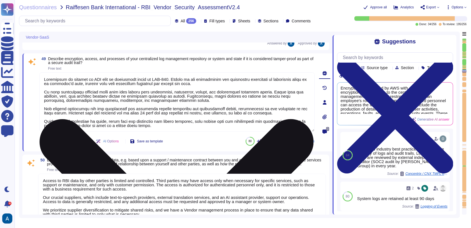
click at [146, 110] on textarea at bounding box center [176, 102] width 275 height 59
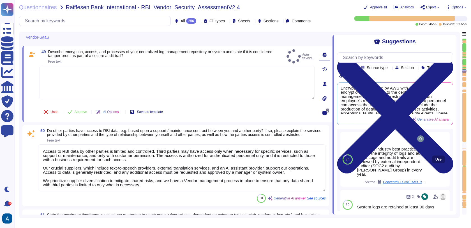
click at [438, 163] on button "Use" at bounding box center [438, 160] width 13 height 8
type textarea "We follow industry best practices to protect the integrity of logs and audit tr…"
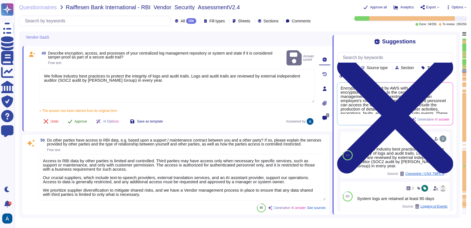
click at [87, 120] on span "Approve" at bounding box center [81, 121] width 13 height 3
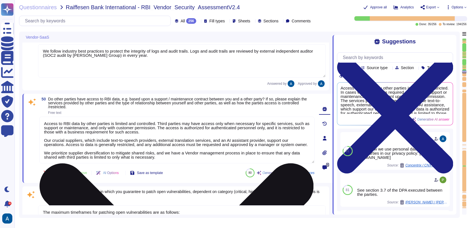
type textarea "Yes, our application supports Role-Based Access Control (RBAC). Access permissi…"
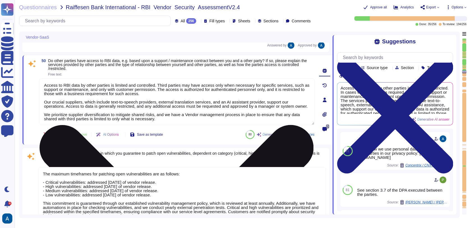
scroll to position [3435, 0]
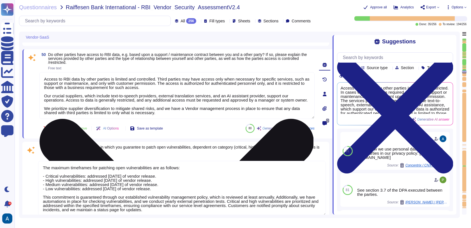
click at [266, 107] on textarea "Access to RBI data by other parties is limited and controlled. Third parties ma…" at bounding box center [176, 95] width 275 height 47
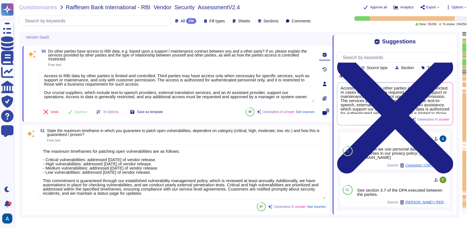
type textarea "It could be possible based on the agreement between the customer and Colossyan."
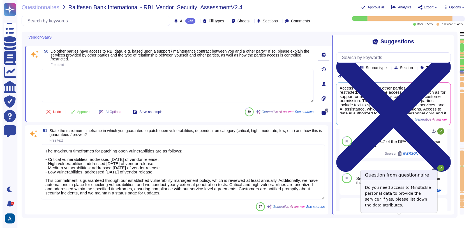
scroll to position [0, 0]
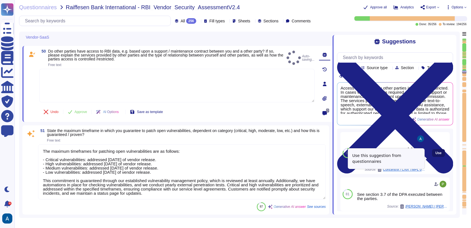
click at [438, 157] on button "Use" at bounding box center [438, 153] width 13 height 8
type textarea "About how we use personal data in regards to third parties in our privacy polic…"
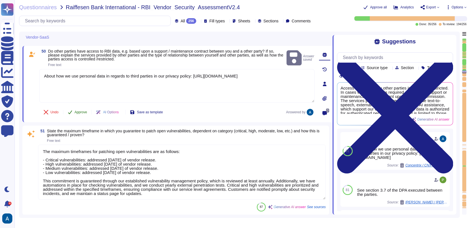
click at [83, 114] on span "Approve" at bounding box center [81, 112] width 13 height 3
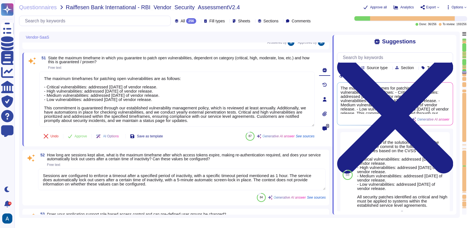
type textarea "TLS 1.3"
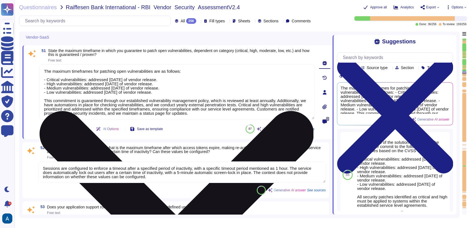
click at [257, 106] on textarea "The maximum timeframes for patching open vulnerabilities are as follows: - Crit…" at bounding box center [176, 91] width 275 height 55
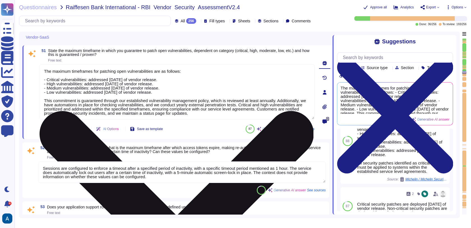
scroll to position [32, 0]
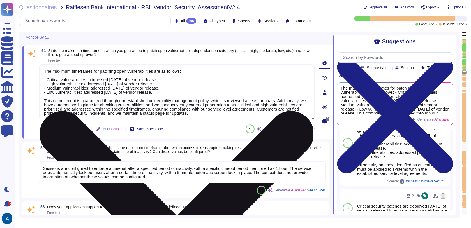
click at [296, 120] on textarea "The maximum timeframes for patching open vulnerabilities are as follows: - Crit…" at bounding box center [176, 91] width 275 height 55
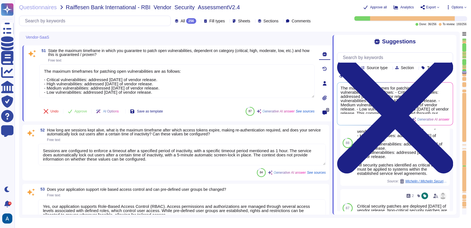
type textarea "No"
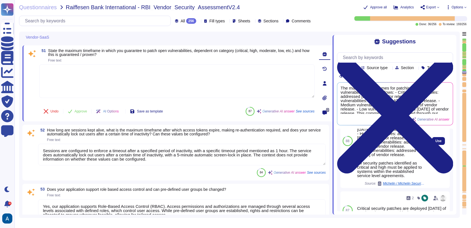
scroll to position [47, 0]
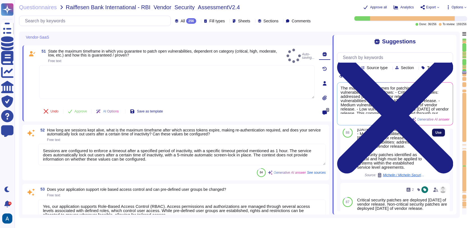
click at [434, 137] on button "Use" at bounding box center [438, 133] width 13 height 8
type textarea "For elements of the solution exposed on the internet, we commit to the followin…"
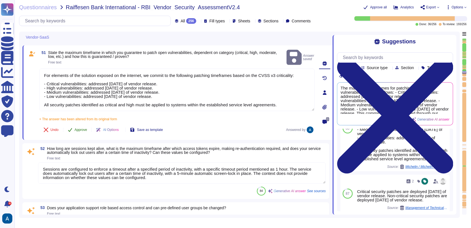
click at [81, 128] on span "Approve" at bounding box center [81, 129] width 13 height 3
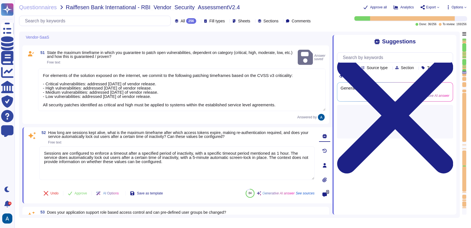
scroll to position [0, 0]
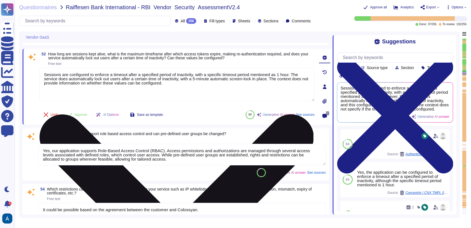
type textarea "No"
type textarea "We use TLS 1.3 for our configuration. The encryption level employed is AES-256.…"
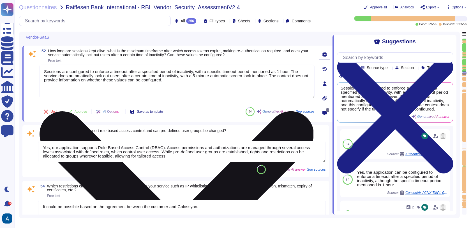
scroll to position [3579, 0]
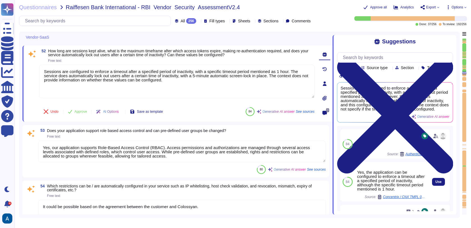
click at [395, 191] on div "Yes, the application can be configured to enforce a timeout after a specified p…" at bounding box center [391, 180] width 68 height 21
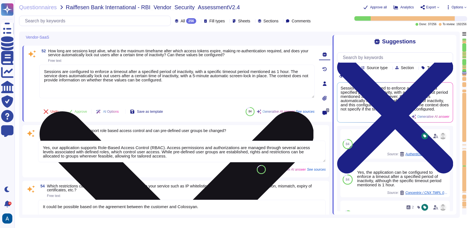
click at [216, 89] on textarea "Sessions are configured to enforce a timeout after a specified period of inacti…" at bounding box center [176, 82] width 275 height 34
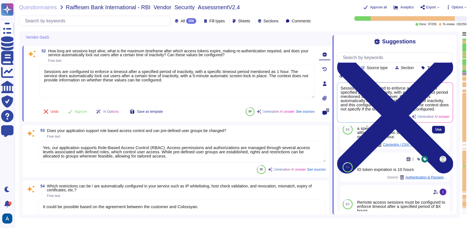
scroll to position [62, 0]
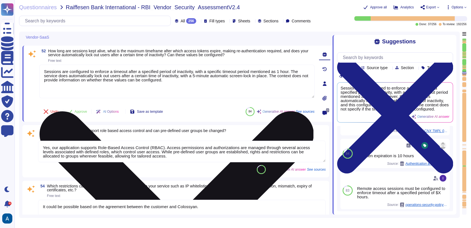
click at [261, 94] on textarea "Sessions are configured to enforce a timeout after a specified period of inacti…" at bounding box center [176, 82] width 275 height 34
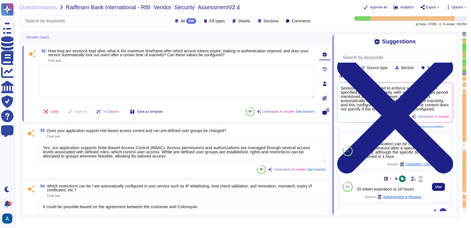
scroll to position [0, 0]
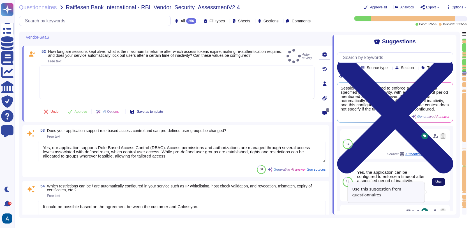
click at [432, 186] on button "Use" at bounding box center [438, 182] width 13 height 8
type textarea "Yes, the application can be configured to enforce a timeout after a specified p…"
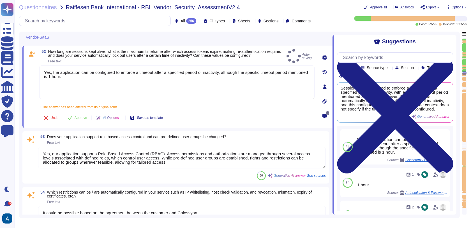
type textarea "We use TLS 1.3 for our configuration. The encryption level employed is AES-256.…"
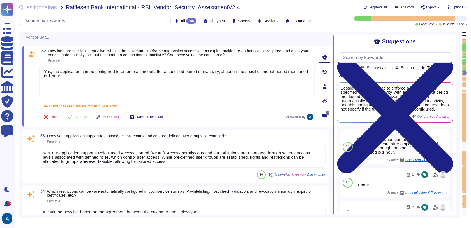
drag, startPoint x: 55, startPoint y: 75, endPoint x: 33, endPoint y: 73, distance: 22.2
click at [33, 74] on div "52 How long are sessions kept alive, what is the maximum timeframe after which …" at bounding box center [171, 86] width 288 height 75
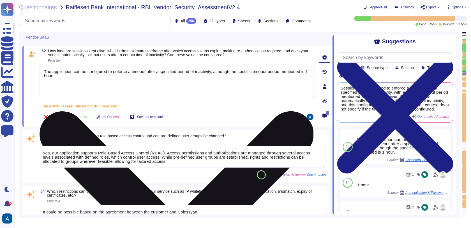
click at [195, 80] on textarea "The application can be configured to enforce a timeout after a specified period…" at bounding box center [176, 82] width 275 height 34
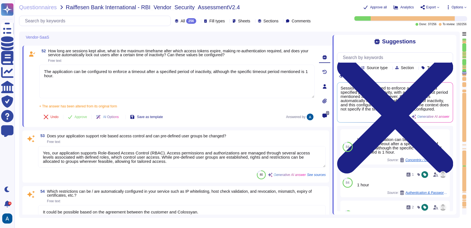
drag, startPoint x: 70, startPoint y: 80, endPoint x: 32, endPoint y: 57, distance: 44.6
click at [32, 57] on div "52 How long are sessions kept alive, what is the maximum timeframe after which …" at bounding box center [171, 86] width 288 height 75
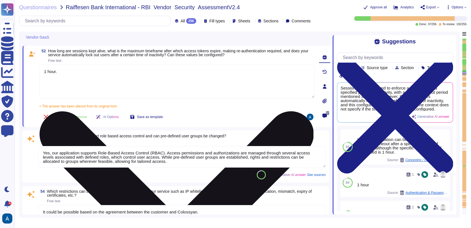
click at [88, 79] on textarea "1 hour." at bounding box center [176, 82] width 275 height 34
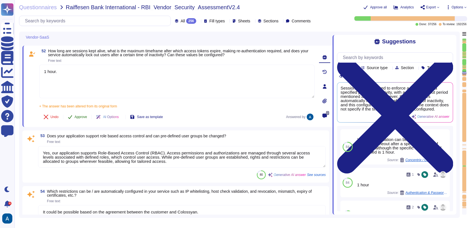
type textarea "1 hour."
click at [85, 119] on span "Approve" at bounding box center [81, 116] width 13 height 3
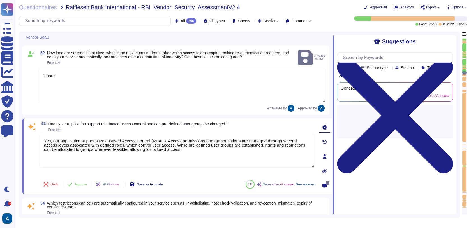
type textarea "We use TLS 1.3 for our configuration. The encryption level employed is AES-256.…"
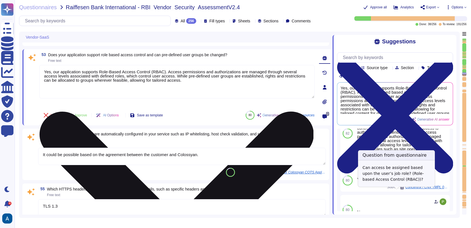
scroll to position [20, 0]
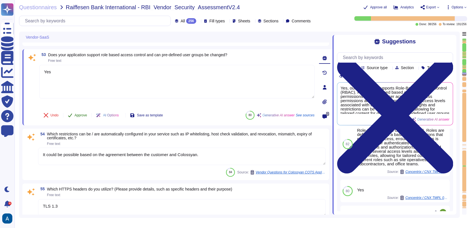
type textarea "Yes"
click at [79, 114] on button "Approve" at bounding box center [77, 115] width 28 height 11
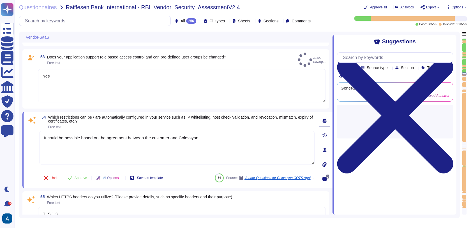
scroll to position [0, 0]
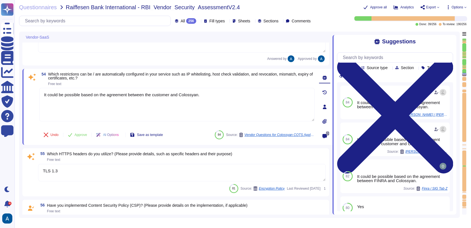
type textarea "SaaS"
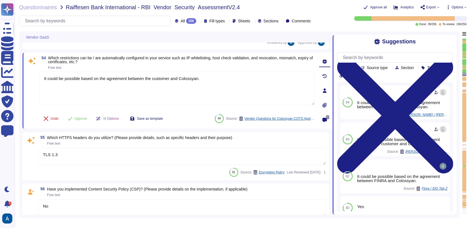
click at [183, 147] on div "55 Which HTTPS headers do you utilize? (Please provide details, such as specifi…" at bounding box center [176, 156] width 300 height 41
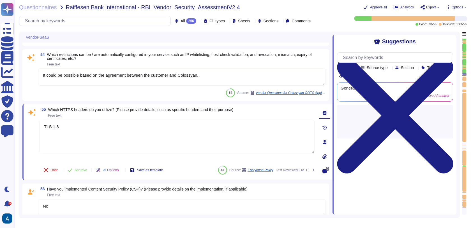
type textarea "SaaS"
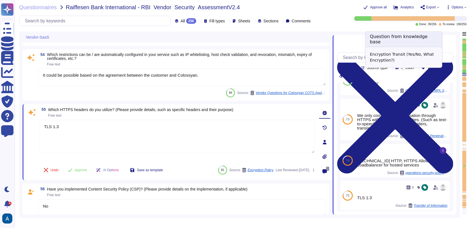
scroll to position [54, 0]
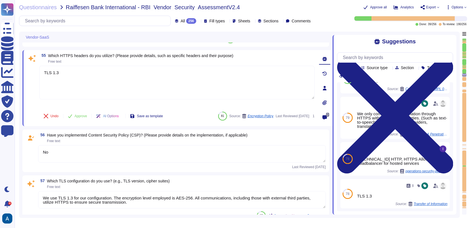
type textarea "No"
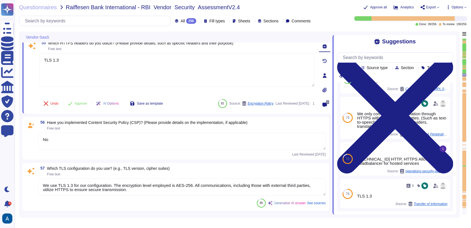
scroll to position [3784, 0]
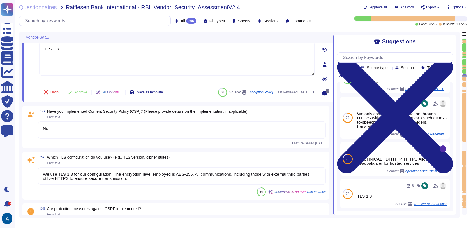
click at [238, 129] on textarea "No" at bounding box center [182, 130] width 288 height 17
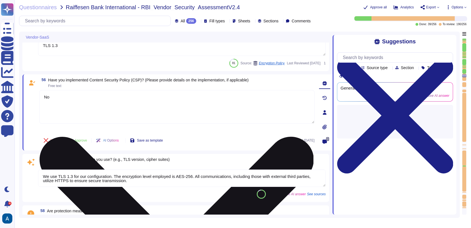
type textarea "No"
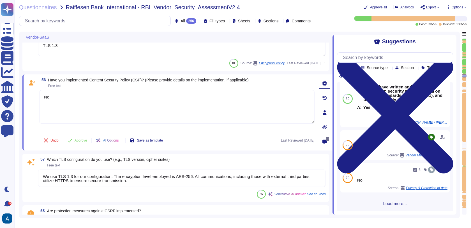
scroll to position [87, 0]
click at [248, 175] on textarea "We use TLS 1.3 for our configuration. The encryption level employed is AES-256.…" at bounding box center [182, 178] width 288 height 17
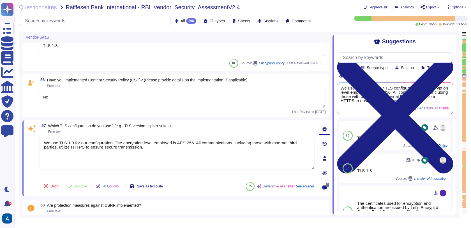
drag, startPoint x: 115, startPoint y: 144, endPoint x: 201, endPoint y: 178, distance: 92.8
click at [201, 178] on div "57 Which TLS configuration do you use? (e.g., TLS version, cipher suites) Free …" at bounding box center [171, 159] width 288 height 70
type textarea "We use TLS 1.3 for our configuration."
click at [83, 187] on span "Approve" at bounding box center [81, 186] width 13 height 3
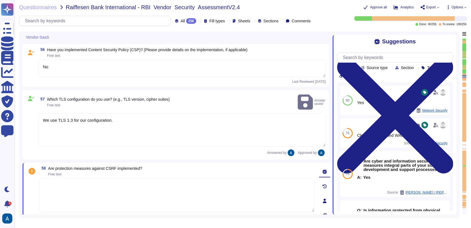
type textarea "No"
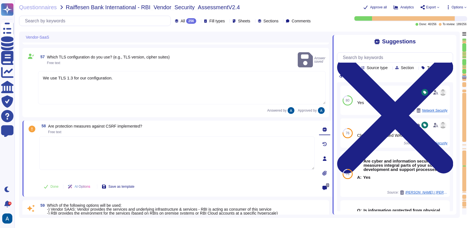
type textarea "BCPs reflect the security risk status based on these assessments."
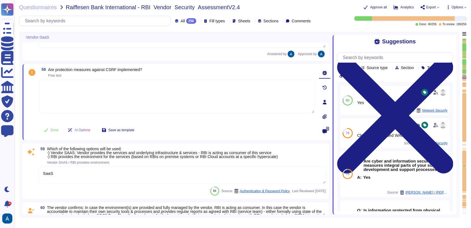
scroll to position [3910, 0]
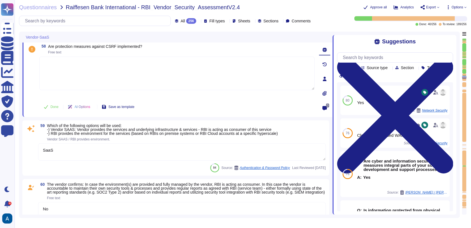
type textarea "Yes, please see Colossyan status page: https://status.colossyan.com/"
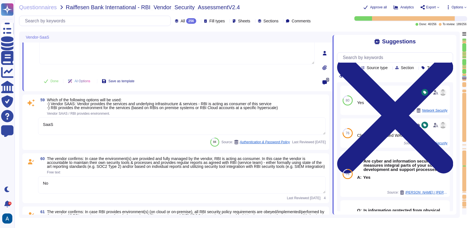
scroll to position [3949, 0]
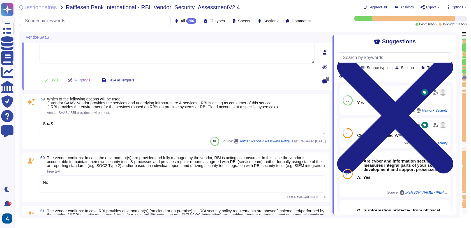
click at [183, 120] on textarea "SaaS" at bounding box center [182, 125] width 288 height 17
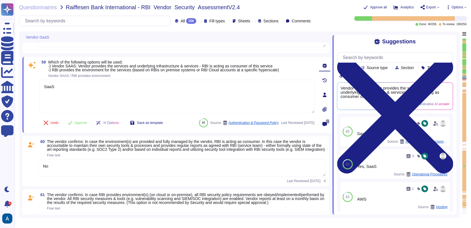
click at [465, 18] on div at bounding box center [410, 18] width 112 height 4
click at [464, 212] on div at bounding box center [464, 126] width 4 height 177
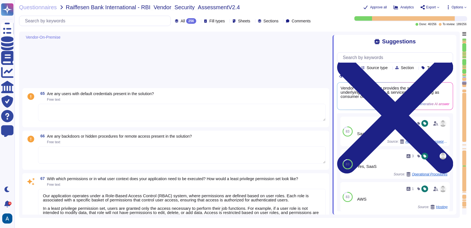
type textarea "This is the standard for system-level server and virtual server $VM% configurat…"
type textarea "We deploy critical security patches within 15 days of vendor release and non-cr…"
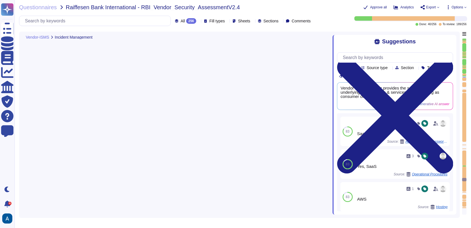
type textarea "We have our own alerting system in place, which alerts us if it detects anythin…"
type textarea "Yes, we ensure that logs for user activities, exceptions, and information secur…"
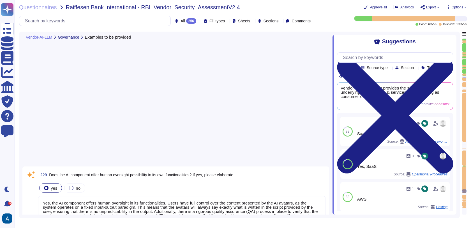
type textarea "Yes, the AI component offers human oversight in its functionalities. Users have…"
type textarea "Yes, we have a process in place to handle security incidents, which includes a …"
type textarea "Yes, we conduct security awareness training for all employees at least once a y…"
type textarea "We have implemented several measures and controls to ensure the security level …"
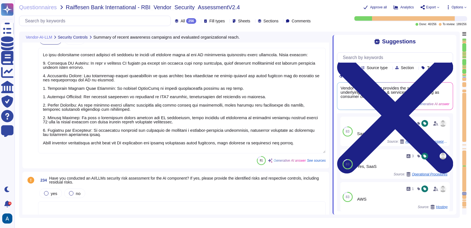
type textarea "Our application employs a defense-in-depth strategy with multiple layers of sec…"
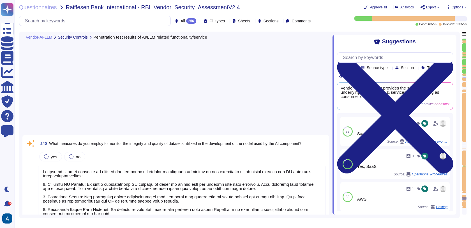
type textarea "The models are trained initially using data collected in our recording studio i…"
type textarea "Yes, we collect threat intelligence concerning vulnerabilities and security con…"
type textarea "User-provided data is kept private and is not used for training any AI model, e…"
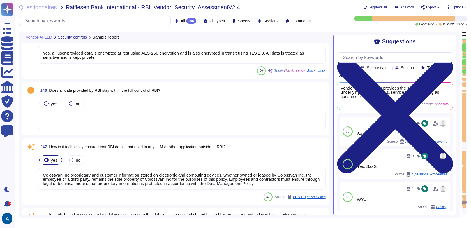
type textarea "Yes, all user-provided data is encrypted at rest using AES-256 encryption and i…"
type textarea "Colossyan Inc proprietary and customer information stored on electronic and com…"
type textarea "Yes, we implement Role-Based Access Control (RBAC) in our systems, which ensure…"
type textarea "Yes, it is technically ensured that the processed data is not used for training…"
type textarea "Yes, we have robust access control measures in place to ensure that models are …"
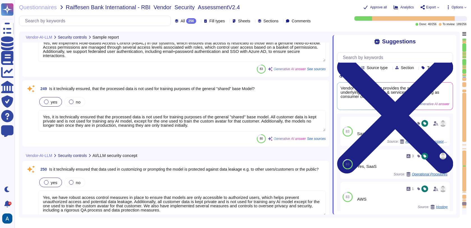
type textarea "Accuracy, biases, hallucinations and ethics are not applicable in our AI video …"
type textarea "User data is stored until it is no longer needed, and any information classifie…"
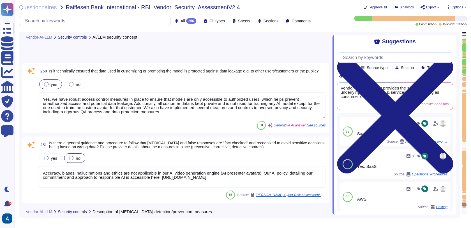
type textarea "All the customer data is kept private and is not used for training any AI model…"
type textarea "Yes, the system has output controls in place to ensure that communication remai…"
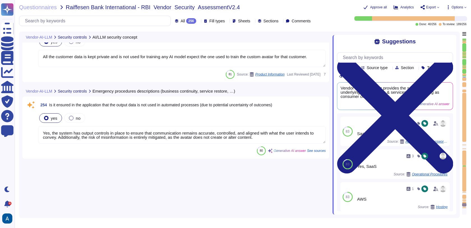
click at [464, 212] on div at bounding box center [464, 126] width 4 height 177
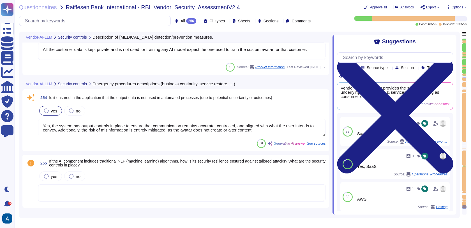
type textarea "The question is not applicable in the context of AI human presenter videos."
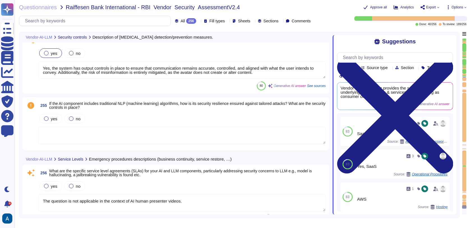
scroll to position [17294, 0]
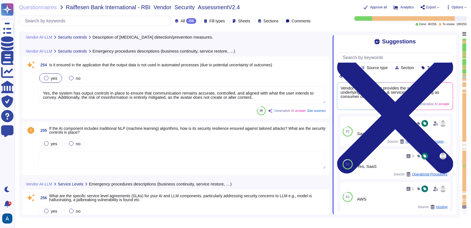
type textarea "User data is stored until it is no longer needed, and any information classifie…"
type textarea "All the customer data is kept private and is not used for training any AI model…"
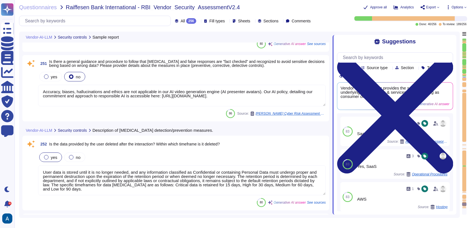
type textarea "Yes, we implement Role-Based Access Control (RBAC) in our systems, which ensure…"
type textarea "Yes, it is technically ensured that the processed data is not used for training…"
type textarea "Yes, we have robust access control measures in place to ensure that models are …"
type textarea "Accuracy, biases, hallucinations and ethics are not applicable in our AI video …"
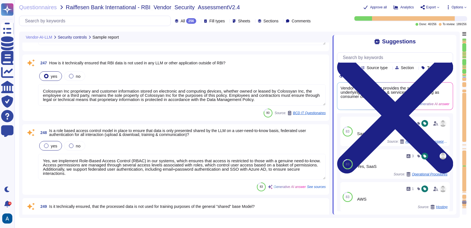
type textarea "Yes, all user-provided data is encrypted at rest using AES-256 encryption and i…"
type textarea "Colossyan Inc proprietary and customer information stored on electronic and com…"
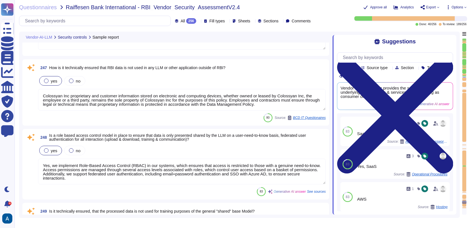
click at [464, 76] on div at bounding box center [464, 76] width 4 height 1
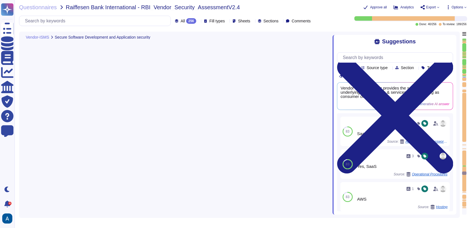
type textarea "Access to program source code and associated items is strictly controlled to pr…"
type textarea "A formal Risk Assessment, and network penetration tests, will be performed at l…"
type textarea "Yes, we have automations checking for vulnerabilities in our dependencies, incl…"
type textarea "Yes, we conduct yearly external penetration tests and perform formal Risk Asses…"
type textarea "Web application security vulnerabilities are addressed based on their criticali…"
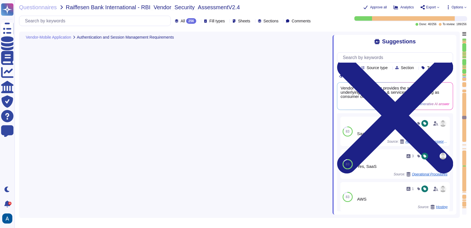
type textarea "Remote access sessions must be configured to enforce timeout after a specified …"
type textarea "Yes, a password policy exists and is enforced, which includes requirements for …"
type textarea "Remote access sessions must be configured to enforce timeout after a specified …"
type textarea "wireless access is granted with one-factor authentication (e.g. username/passwo…"
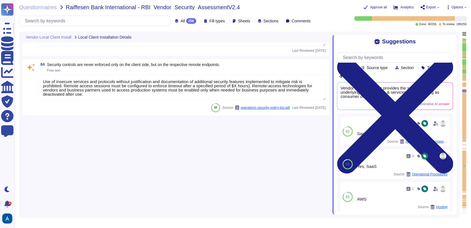
type textarea "Yes, all traffic to the server is encrypted. Data in motion is encrypted using …"
type textarea "AWS For more details please see AWS responsibility matrix: https://docs.aws.ama…"
type textarea "N/A"
type textarea "WAF"
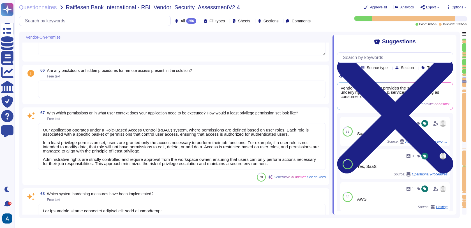
type textarea "The required and recommended system hardening measures for our product include …"
type textarea "Our application operates under a Role-Based Access Control (RBAC) system, where…"
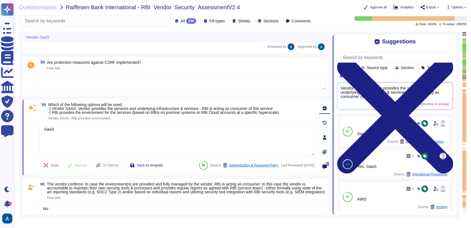
type textarea "TLS 1.3"
type textarea "No"
type textarea "We use TLS 1.3 for our configuration."
type textarea "SaaS"
type textarea "No"
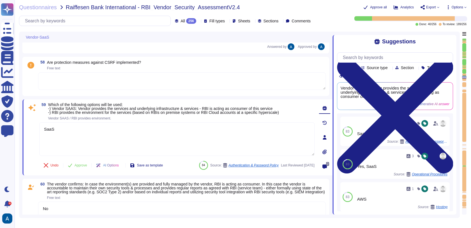
type textarea "No"
type textarea "BCPs reflect the security risk status based on these assessments."
type textarea "Yes, please see Colossyan status page: https://status.colossyan.com/"
type textarea "It could be possible based on the agreement between the customer and Colossyan."
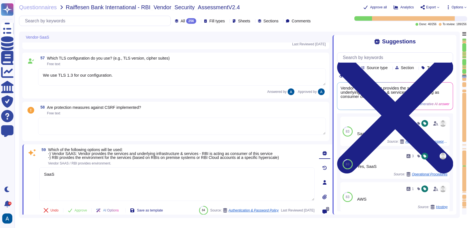
scroll to position [3848, 0]
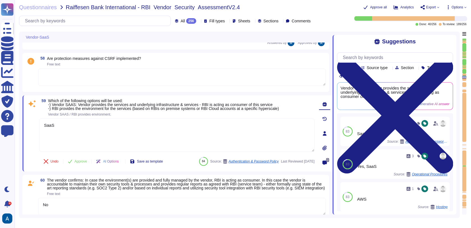
type textarea "Yes, please see Colossyan status page: https://status.colossyan.com/"
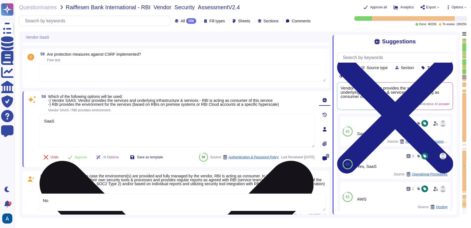
click at [252, 132] on textarea "SaaS" at bounding box center [176, 131] width 275 height 34
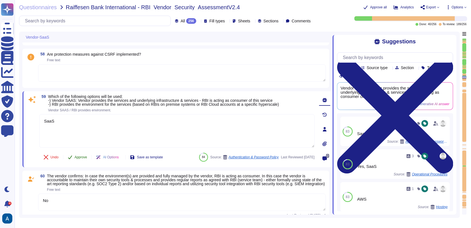
click at [84, 157] on span "Approve" at bounding box center [81, 157] width 13 height 3
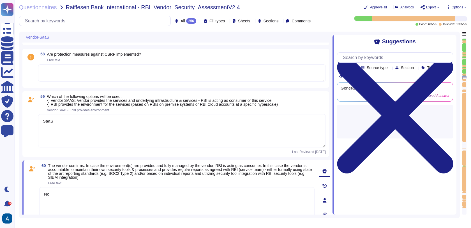
type textarea "Yes, please see Colossyan status page: https://status.colossyan.com/"
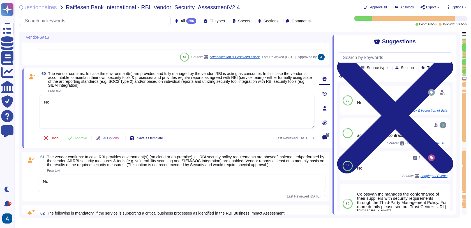
type textarea "Yes, please see Colossyan status page: https://status.colossyan.com/"
type textarea "The required and recommended system hardening measures for our product include …"
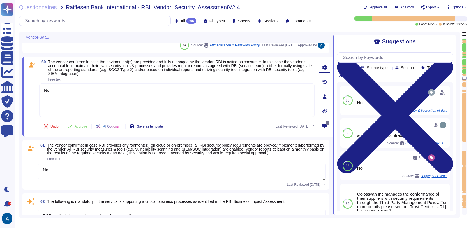
scroll to position [4005, 0]
click at [189, 180] on textarea "No" at bounding box center [182, 171] width 288 height 17
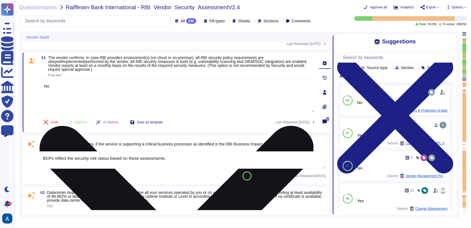
scroll to position [4083, 0]
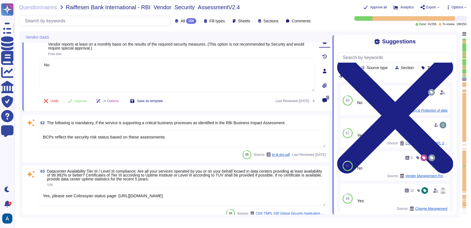
click at [216, 138] on textarea "BCPs reflect the security risk status based on these assessments." at bounding box center [182, 138] width 288 height 17
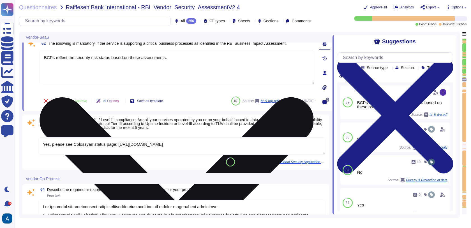
scroll to position [4135, 0]
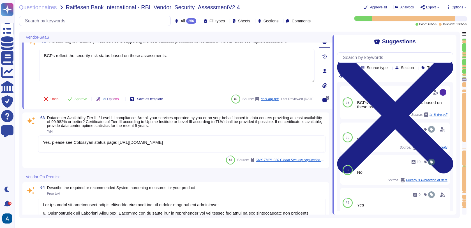
click at [215, 147] on textarea "Yes, please see Colossyan status page: https://status.colossyan.com/" at bounding box center [182, 144] width 288 height 17
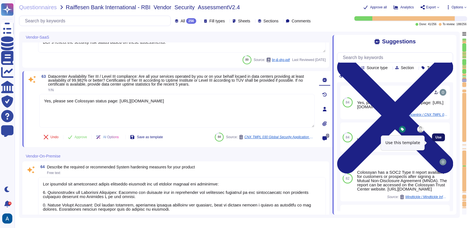
click at [436, 139] on span "Use" at bounding box center [438, 137] width 6 height 3
type textarea "Yes, please see Colossyan status page: [URL][DOMAIN_NAME] We commit to be avail…"
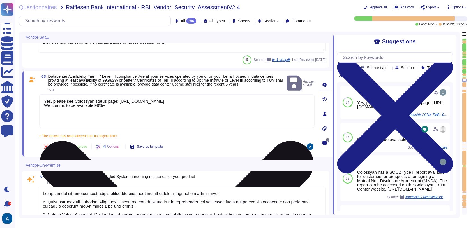
click at [186, 116] on textarea "Yes, please see Colossyan status page: [URL][DOMAIN_NAME] We commit to be avail…" at bounding box center [176, 111] width 275 height 34
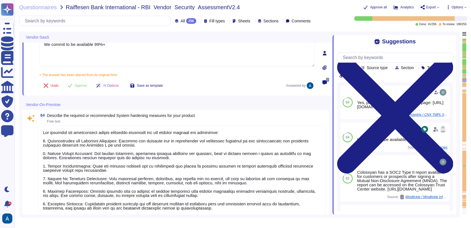
scroll to position [4200, 0]
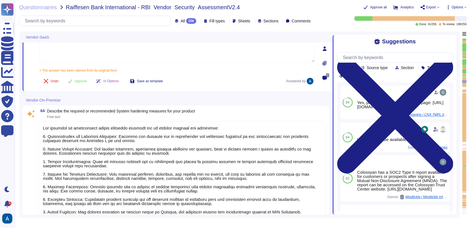
click at [100, 143] on textarea at bounding box center [182, 188] width 288 height 135
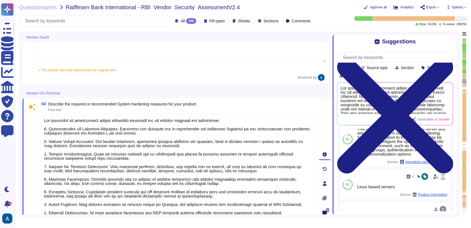
scroll to position [18, 0]
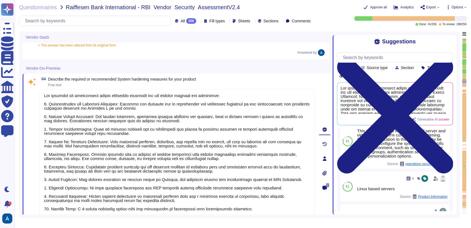
type textarea "Our application operates under a Role-Based Access Control (RBAC) system, where…"
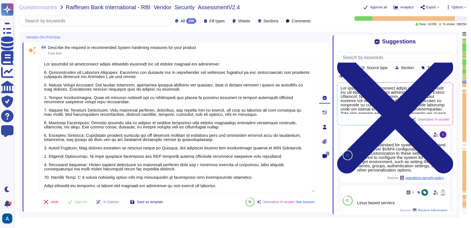
scroll to position [0, 0]
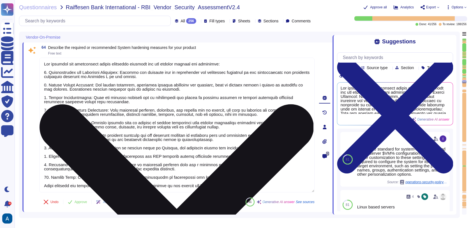
click at [269, 142] on textarea at bounding box center [176, 125] width 275 height 135
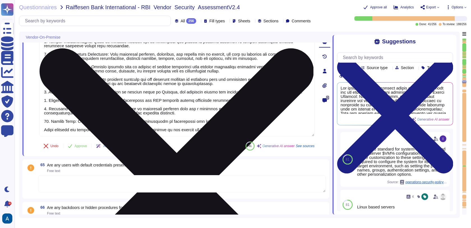
type textarea "The following system hardening measures have been implemented: 1. Configuration…"
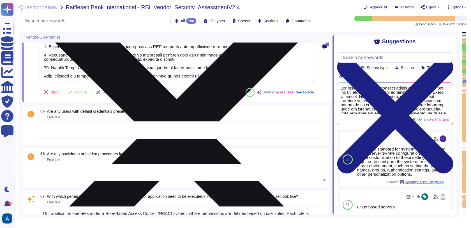
scroll to position [4362, 0]
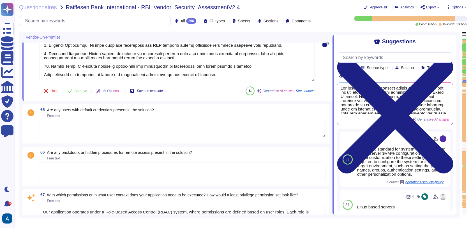
click at [249, 129] on textarea at bounding box center [182, 128] width 288 height 17
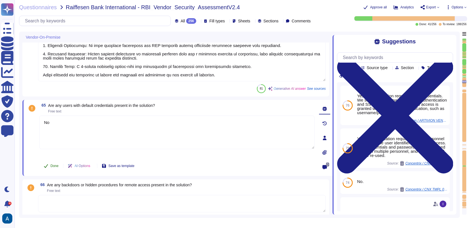
type textarea "No"
click at [53, 165] on span "Done" at bounding box center [54, 166] width 8 height 3
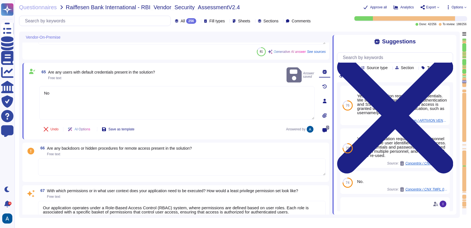
scroll to position [4404, 0]
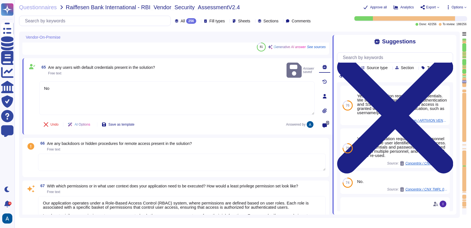
click at [66, 171] on div "66 Are any backdoors or hidden procedures for remote access present in the solu…" at bounding box center [176, 158] width 300 height 33
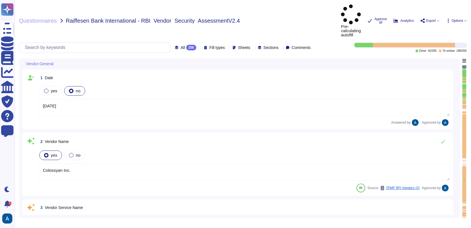
type textarea "[DATE]"
type textarea "Colossyan Inc."
type textarea "Colossyan is a web based video generation tool with AI human presenters. For th…"
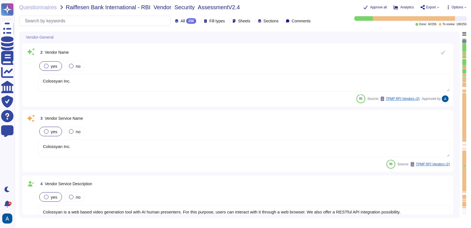
type textarea "The Security Team is the initial contact point with the VP of Engineering coord…"
type textarea "447903319015"
type textarea "Colossyan, Inc [STREET_ADDRESS][US_STATE]"
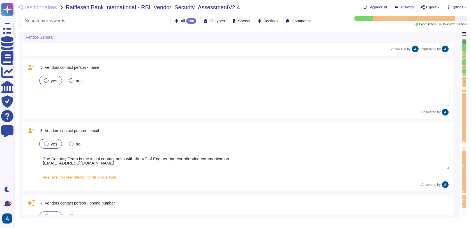
type textarea "Colossyan has a SOC2 Type II report available for customers or prospects after …"
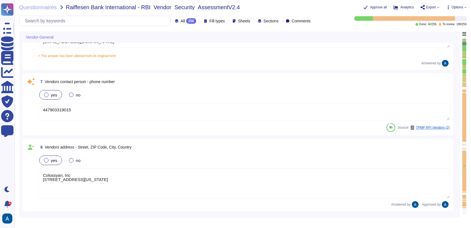
type textarea "At Colossyan Inc., we adhere to several software development best practice guid…"
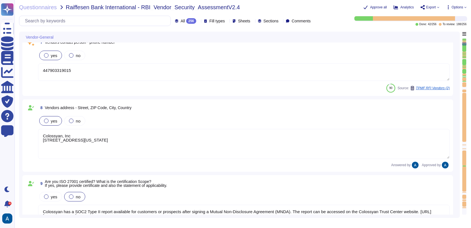
scroll to position [0, 0]
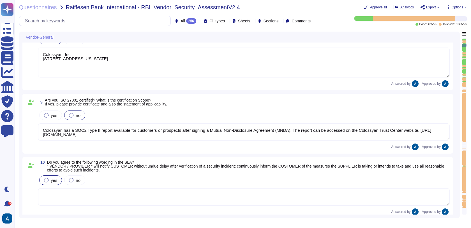
type textarea "Our incident reporting process is structured to ensure prompt communication and…"
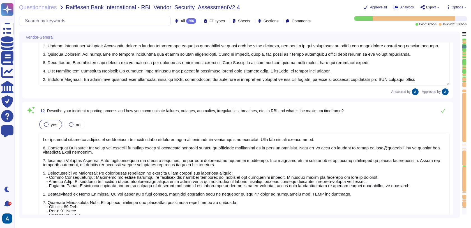
scroll to position [693, 0]
type textarea "All employees receive security awareness training at least once a year, and sof…"
type textarea "Colossyan does not have any major incidents in the past. The status of incident…"
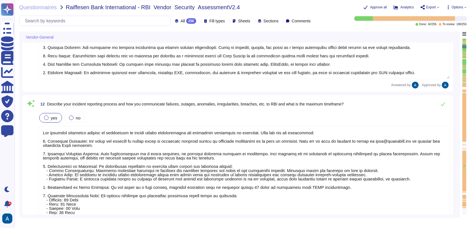
scroll to position [0, 0]
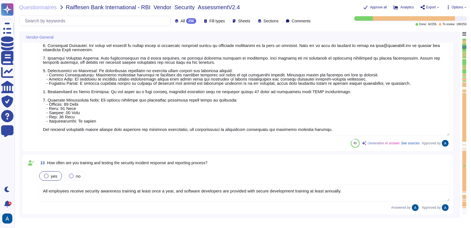
type textarea "Colossyan does not have any major incidents in the past. The status of incident…"
type textarea "Yes. We support both email+password authentication, as well as SSO, with Azure …"
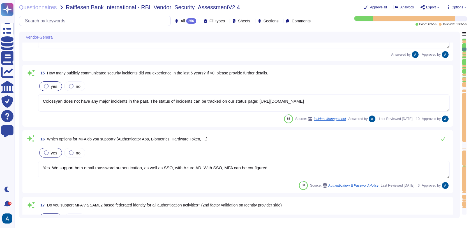
type textarea "Yes. We support both email+password authentication, as well as SSO, with Azure …"
type textarea "Yes, our solution supports federated authentication via standard protocols, inc…"
type textarea "Yes, our solution supports provisioning user entitlements and user group member…"
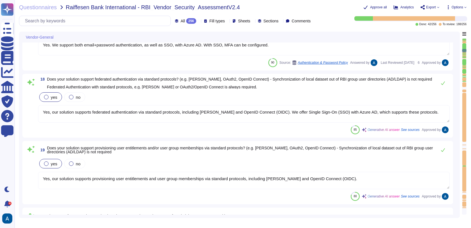
type textarea "Yes, there is a documented account/access provisioning and de-provisioning proc…"
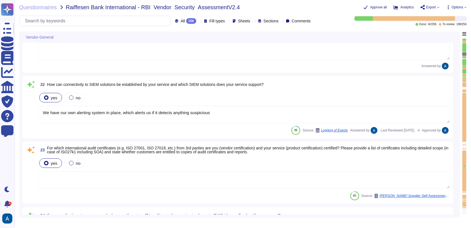
type textarea "We have our own alerting system in place, which alerts us if it detects anythin…"
type textarea "Yes, all customer data stored in the solution, including databases, is encrypte…"
type textarea "Yes, we maintain an inventory of assets, including hardware and software, and a…"
type textarea "Linux based servers"
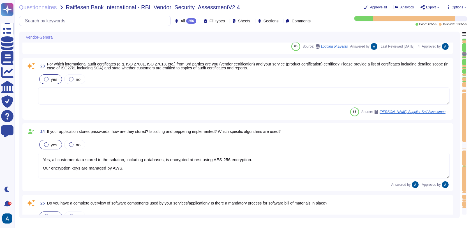
scroll to position [1580, 0]
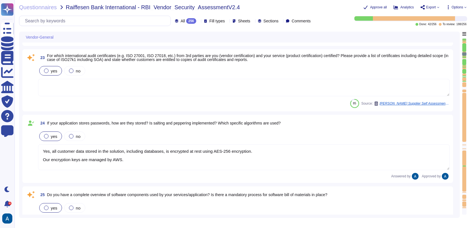
click at [464, 78] on div at bounding box center [464, 79] width 4 height 3
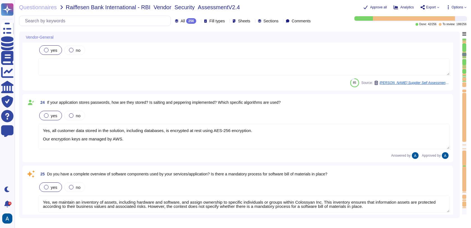
type textarea "Yes, our service utilizes Artificial Intelligence functionality, specifically t…"
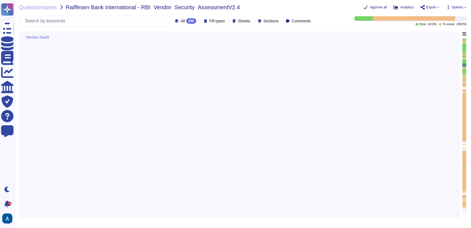
type textarea "We conduct vulnerability scans on public-facing systems in the production envir…"
type textarea "Colossyan employs a comprehensive vulnerability management process that include…"
type textarea "Our infrastructure is protected through a combination of several security measu…"
type textarea "Lor ipsumdol sitamet consectet adipisc eli sedd ei temporinc utlabor etdolor m …"
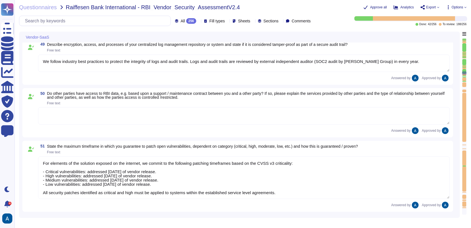
type textarea "Encryption keys are fully managed by AWS, utilizing AWS KMS. We employ AES-256 …"
type textarea "We follow industry best practices to protect the integrity of logs and audit tr…"
type textarea "For elements of the solution exposed on the internet, we commit to the followin…"
type textarea "1 hour."
type textarea "Yes"
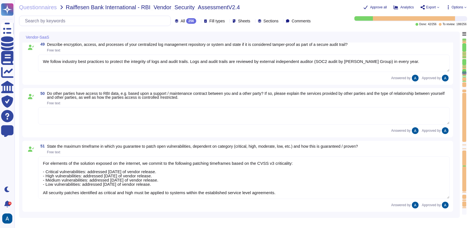
type textarea "It could be possible based on the agreement between the customer and Colossyan."
type textarea "TLS 1.3"
type textarea "No"
type textarea "We use TLS 1.3 for our configuration."
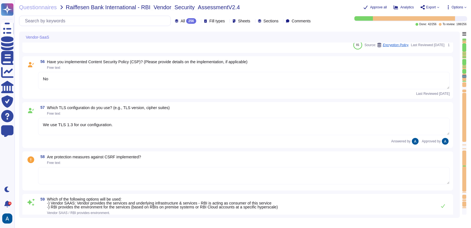
type textarea "SaaS"
type textarea "No"
type textarea "BCPs reflect the security risk status based on these assessments."
type textarea "Yes, please see Colossyan status page: [URL][DOMAIN_NAME] We commit to be avail…"
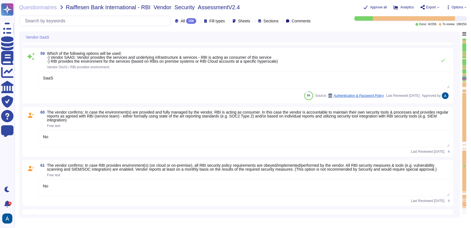
type textarea "The required and recommended system hardening measures for our product include …"
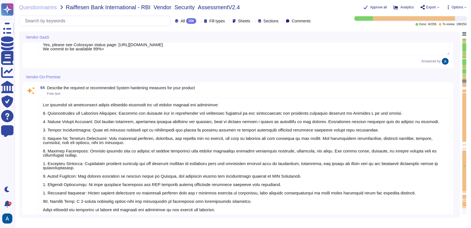
type textarea "No"
type textarea "Our application operates under a Role-Based Access Control (RBAC) system, where…"
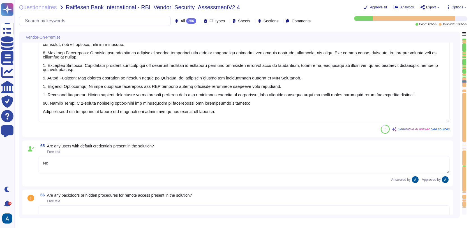
type textarea "The following system hardening measures have been implemented: 1. Configuration…"
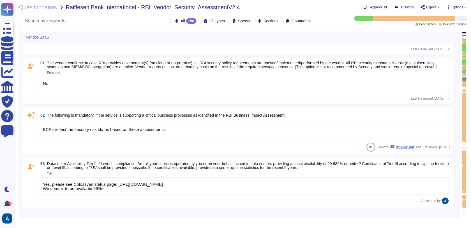
type textarea "SaaS"
type textarea "No"
type textarea "BCPs reflect the security risk status based on these assessments."
type textarea "Yes, please see Colossyan status page: [URL][DOMAIN_NAME] We commit to be avail…"
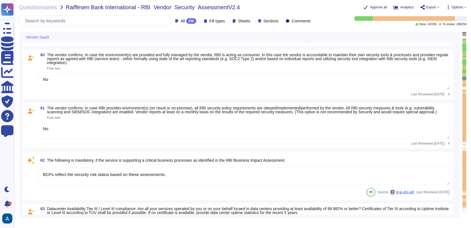
type textarea "We use TLS 1.3 for our configuration."
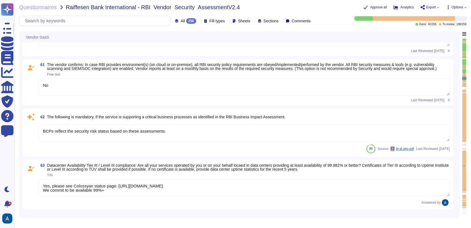
scroll to position [3849, 0]
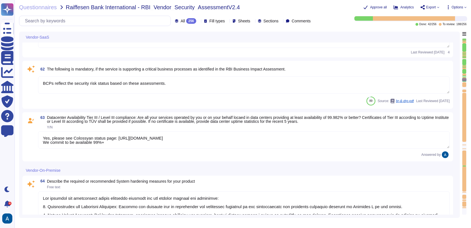
type textarea "No"
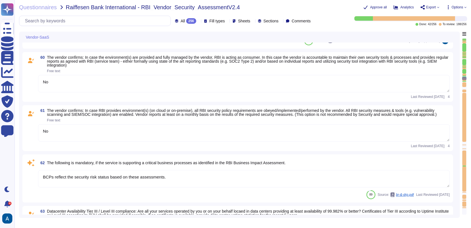
type textarea "We use TLS 1.3 for our configuration."
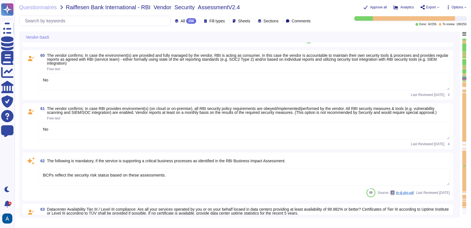
scroll to position [3761, 0]
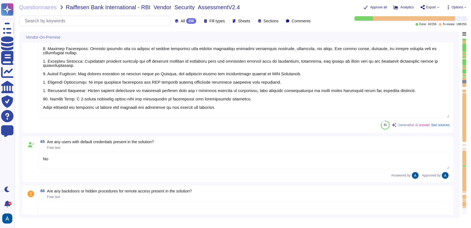
type textarea "No"
type textarea "Our application operates under a Role-Based Access Control (RBAC) system, where…"
type textarea "The following system hardening measures have been implemented: 1. Configuration…"
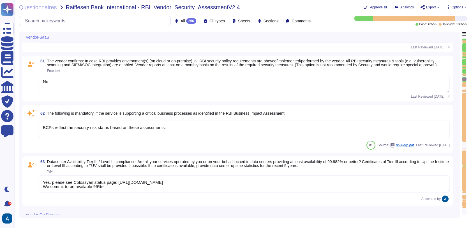
type textarea "SaaS"
type textarea "No"
type textarea "BCPs reflect the security risk status based on these assessments."
type textarea "Yes, please see Colossyan status page: [URL][DOMAIN_NAME] We commit to be avail…"
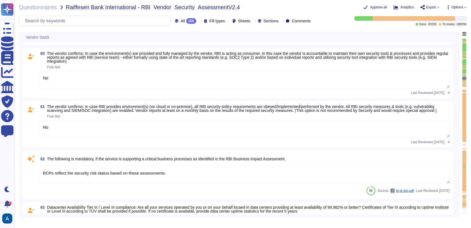
type textarea "We use TLS 1.3 for our configuration."
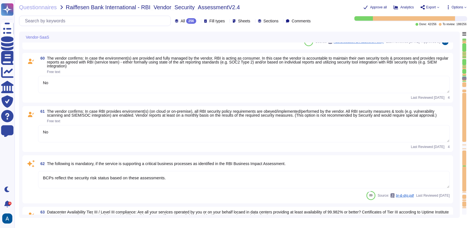
click at [235, 184] on textarea "BCPs reflect the security risk status based on these assessments." at bounding box center [243, 179] width 411 height 17
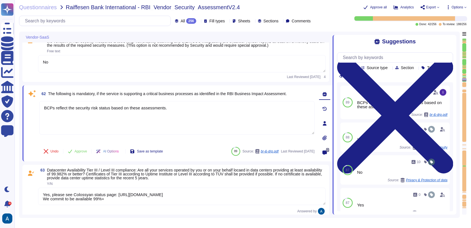
scroll to position [3859, 0]
